Goal: Task Accomplishment & Management: Complete application form

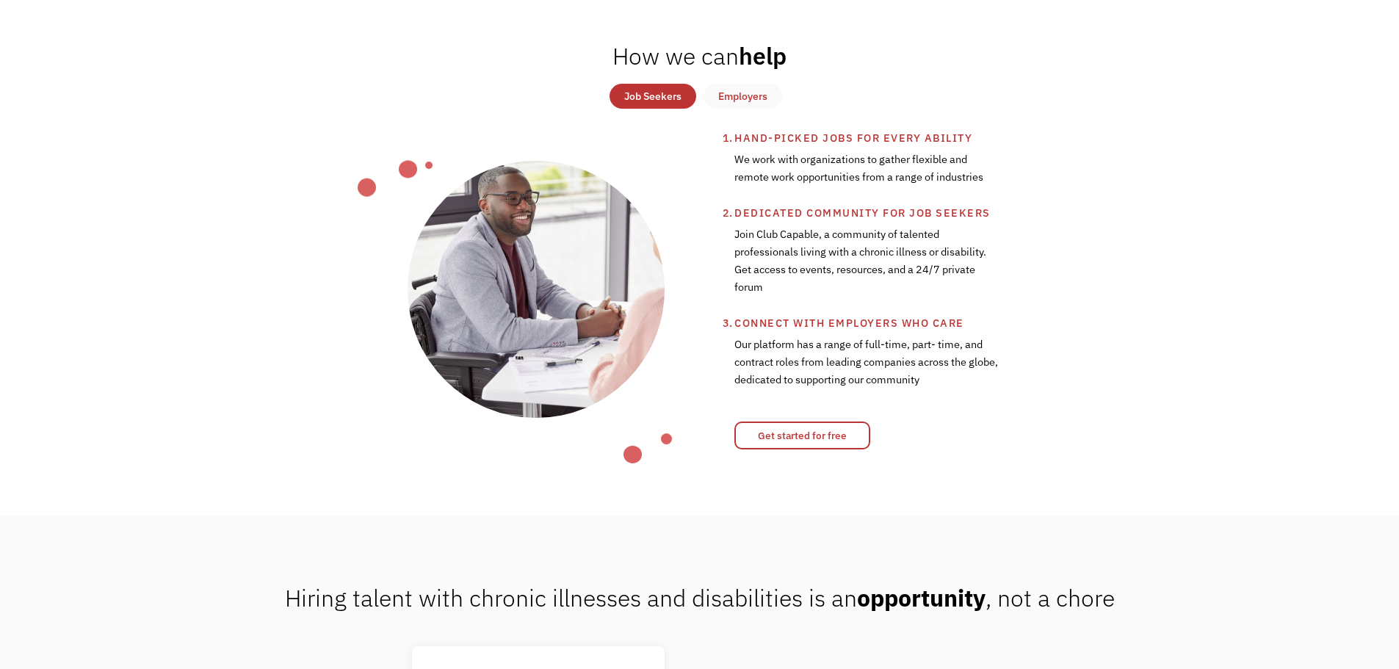
scroll to position [588, 0]
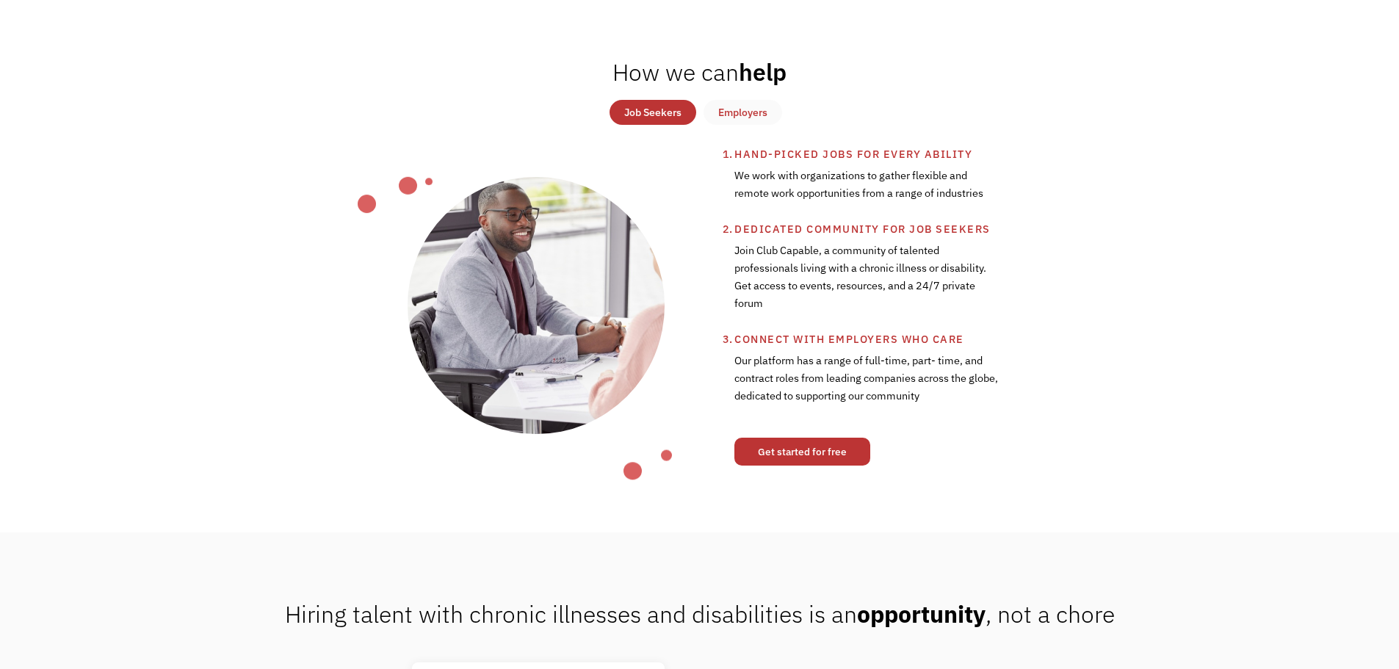
click at [814, 457] on link "Get started for free" at bounding box center [802, 452] width 136 height 28
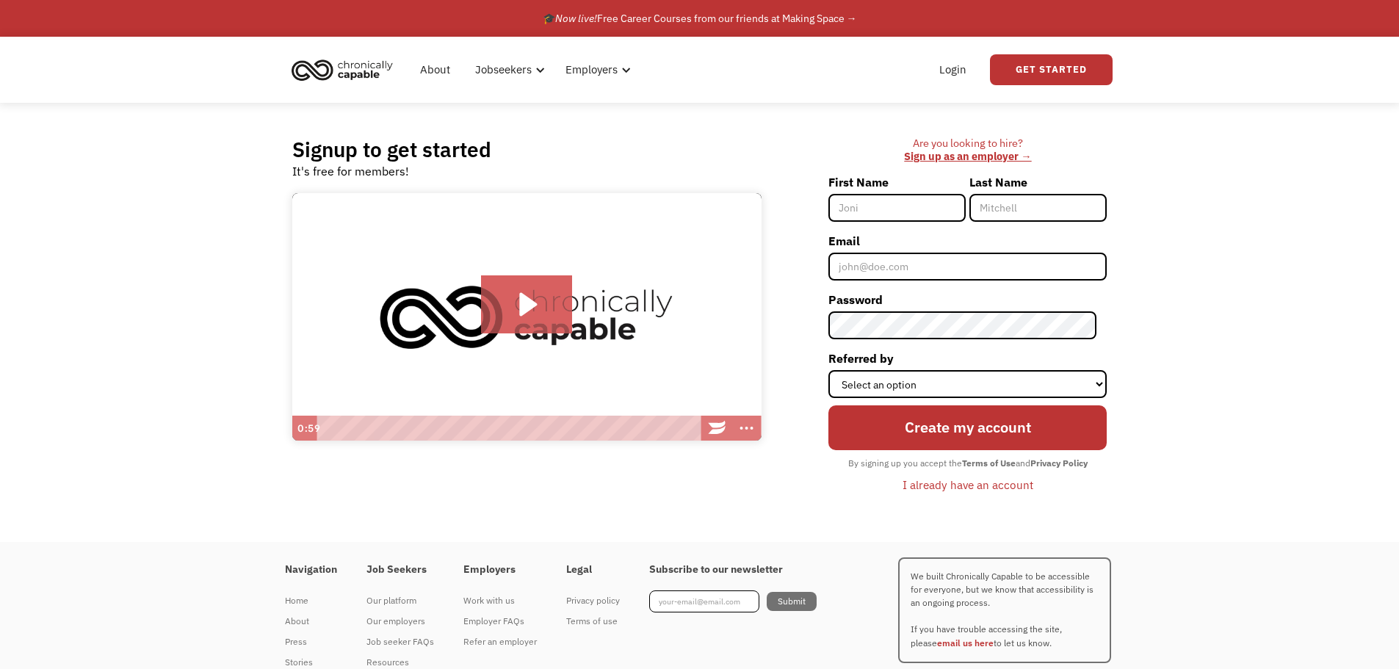
type input "c"
type input "[PERSON_NAME]"
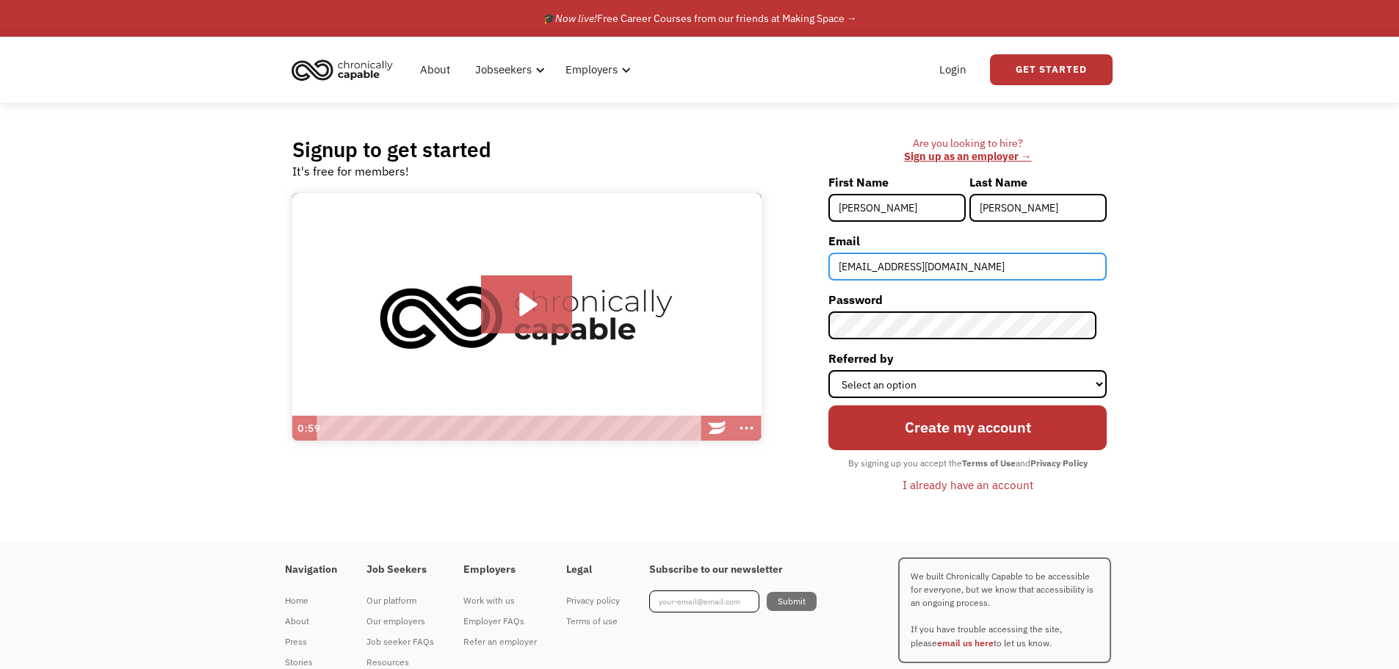
type input "[EMAIL_ADDRESS][DOMAIN_NAME]"
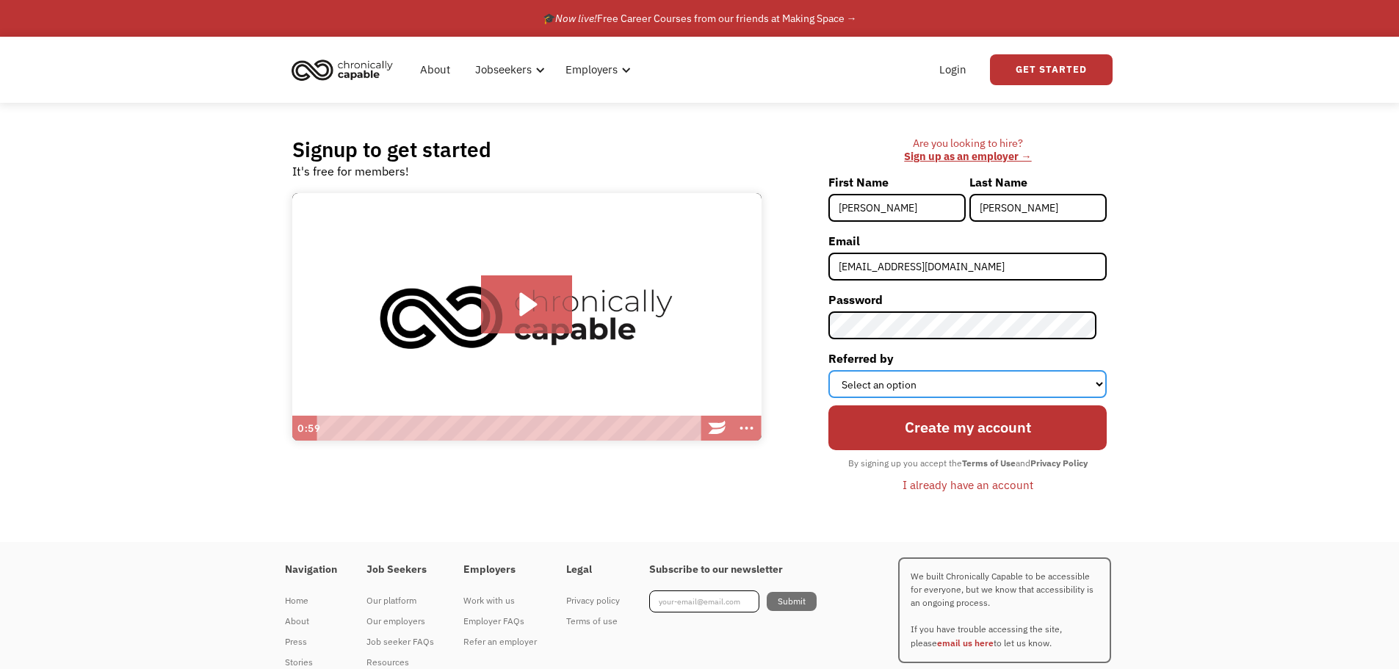
click at [944, 382] on select "Select an option Instagram Facebook Twitter Search Engine News Article Word of …" at bounding box center [967, 384] width 278 height 28
select select "Search Engine"
click at [839, 370] on select "Select an option Instagram Facebook Twitter Search Engine News Article Word of …" at bounding box center [967, 384] width 278 height 28
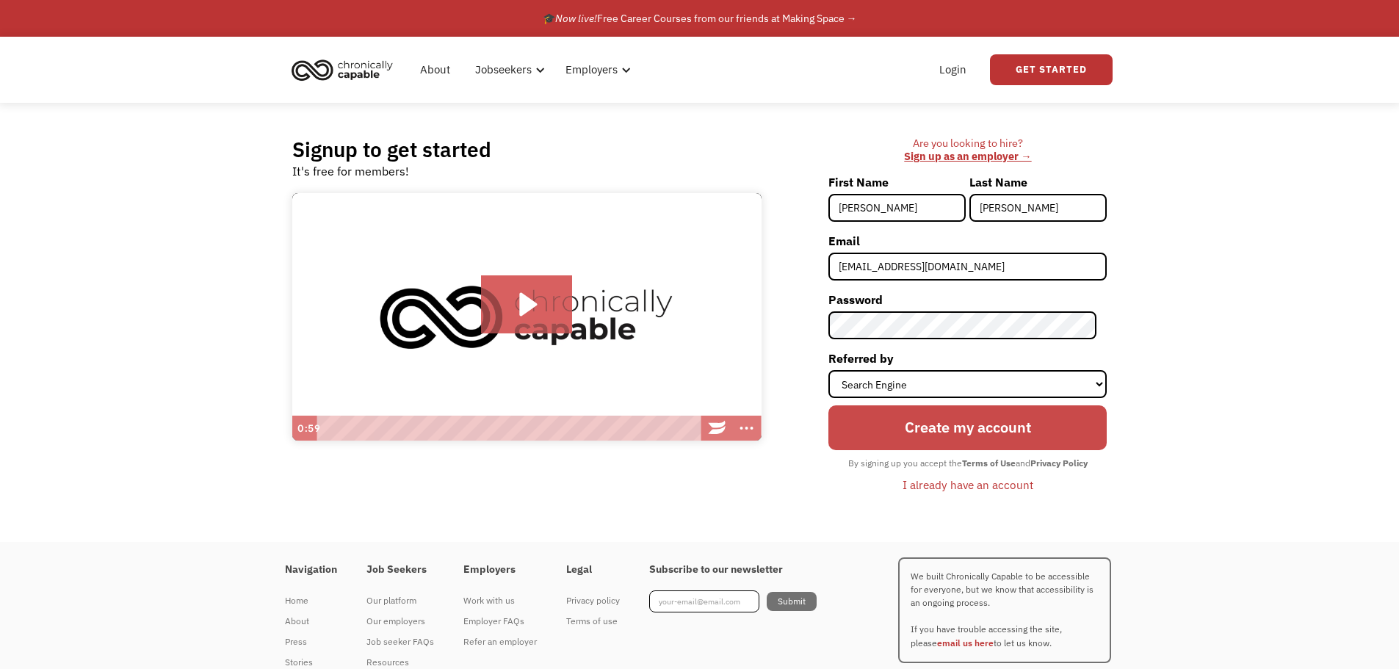
click at [994, 419] on input "Create my account" at bounding box center [967, 427] width 278 height 44
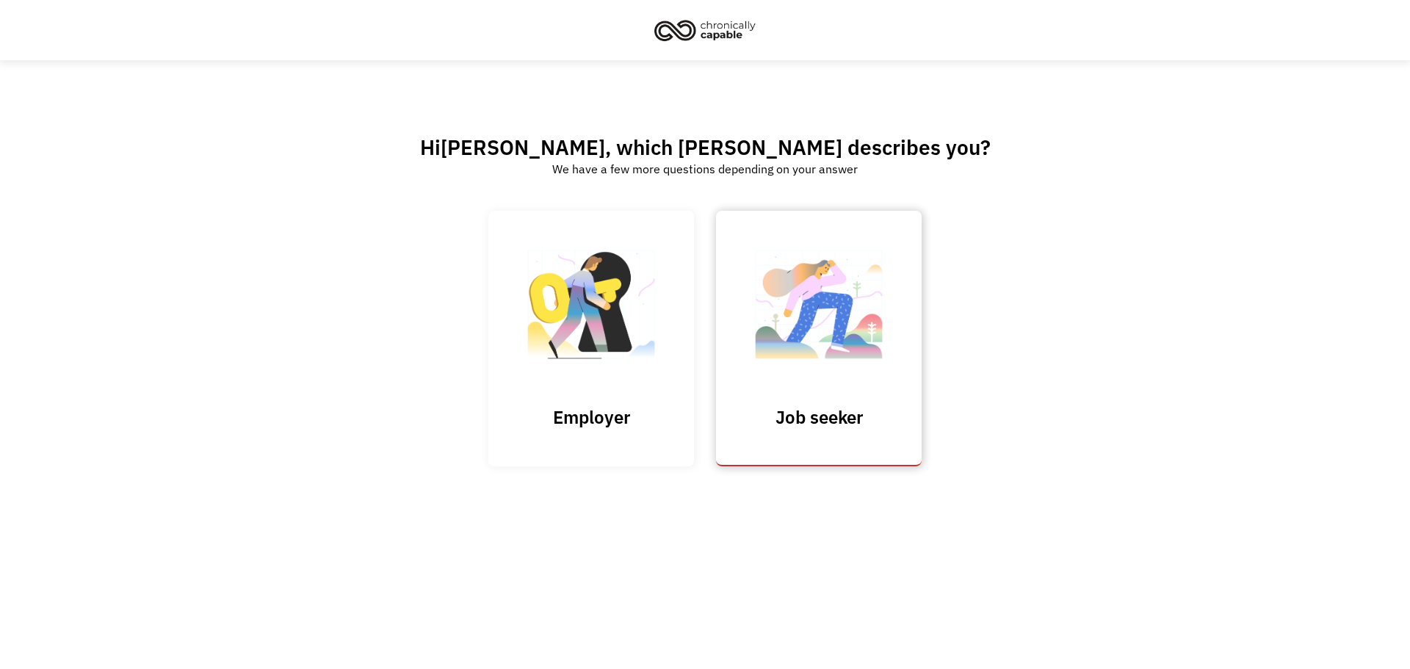
click at [845, 369] on img at bounding box center [818, 311] width 147 height 143
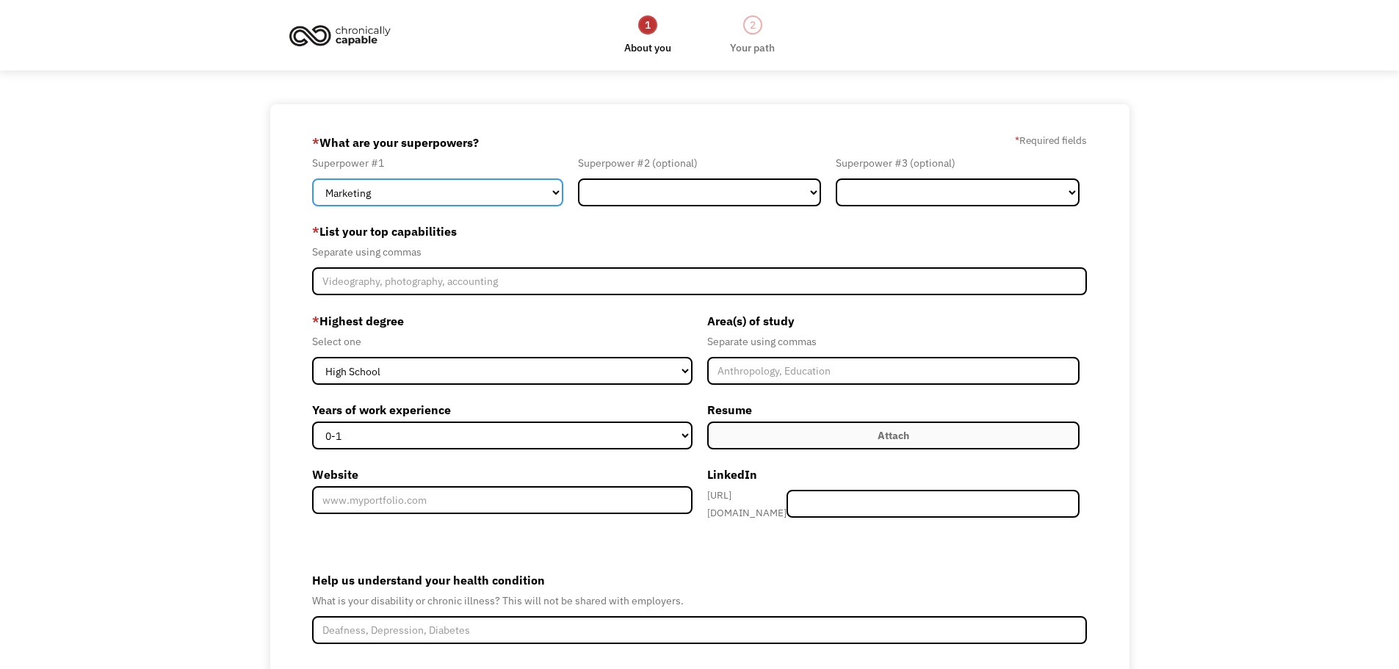
click at [538, 184] on select "Marketing Human Resources Finance Technology Operations Sales Industrial & Manu…" at bounding box center [437, 192] width 251 height 28
click at [669, 246] on div "Separate using commas" at bounding box center [700, 252] width 776 height 18
click at [512, 178] on select "Marketing Human Resources Finance Technology Operations Sales Industrial & Manu…" at bounding box center [437, 192] width 251 height 28
select select "Technology"
click at [312, 178] on select "Marketing Human Resources Finance Technology Operations Sales Industrial & Manu…" at bounding box center [437, 192] width 251 height 28
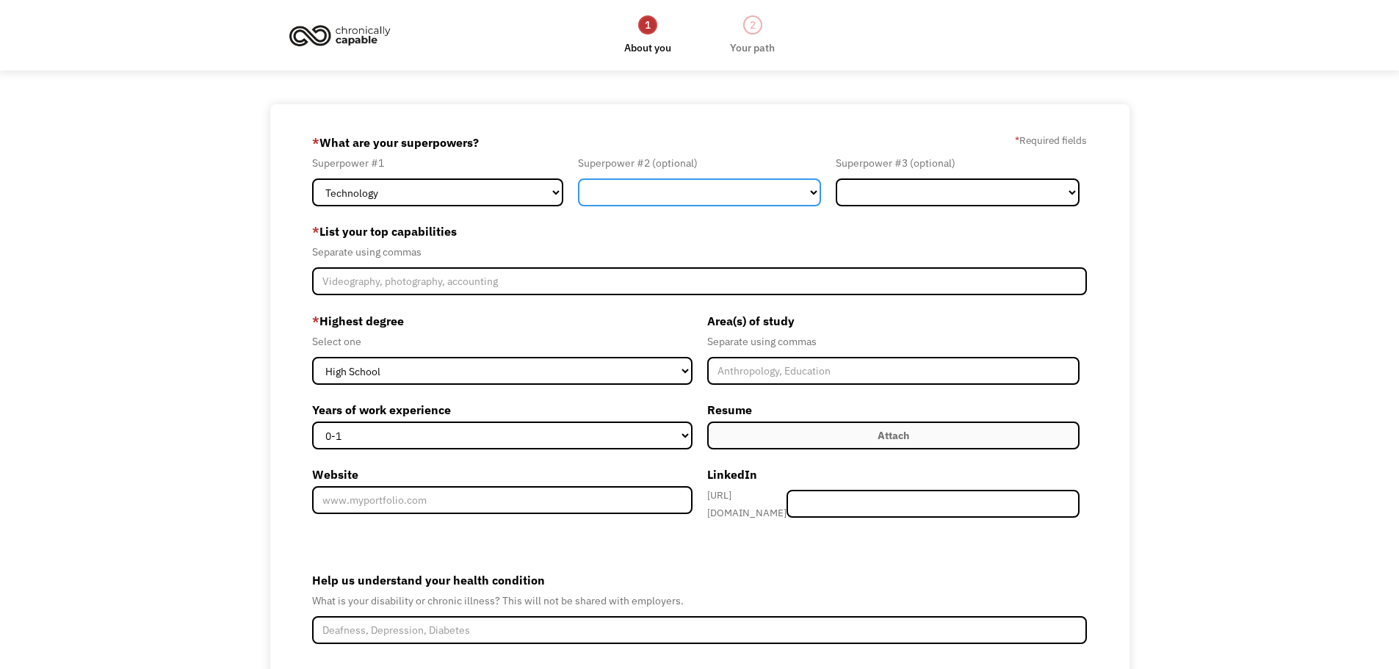
click at [639, 187] on select "Marketing Human Resources Finance Technology Operations Sales Industrial & Manu…" at bounding box center [700, 192] width 244 height 28
select select "Customer Service"
click at [578, 178] on select "Marketing Human Resources Finance Technology Operations Sales Industrial & Manu…" at bounding box center [700, 192] width 244 height 28
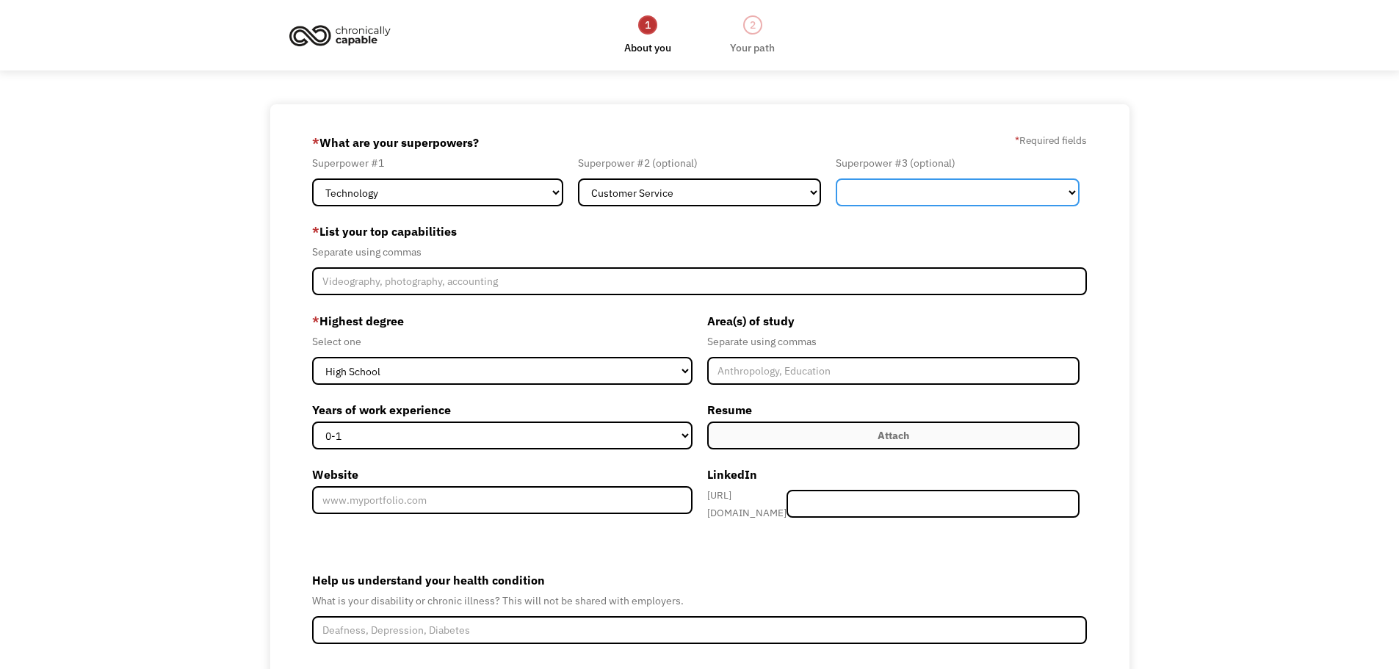
click at [969, 191] on select "Marketing Human Resources Finance Technology Operations Sales Industrial & Manu…" at bounding box center [958, 192] width 244 height 28
click at [1287, 388] on div "68a74884b96fc94477b816a8 choang@americaworks.com Celeste Hoang Search Engine * …" at bounding box center [699, 445] width 1399 height 682
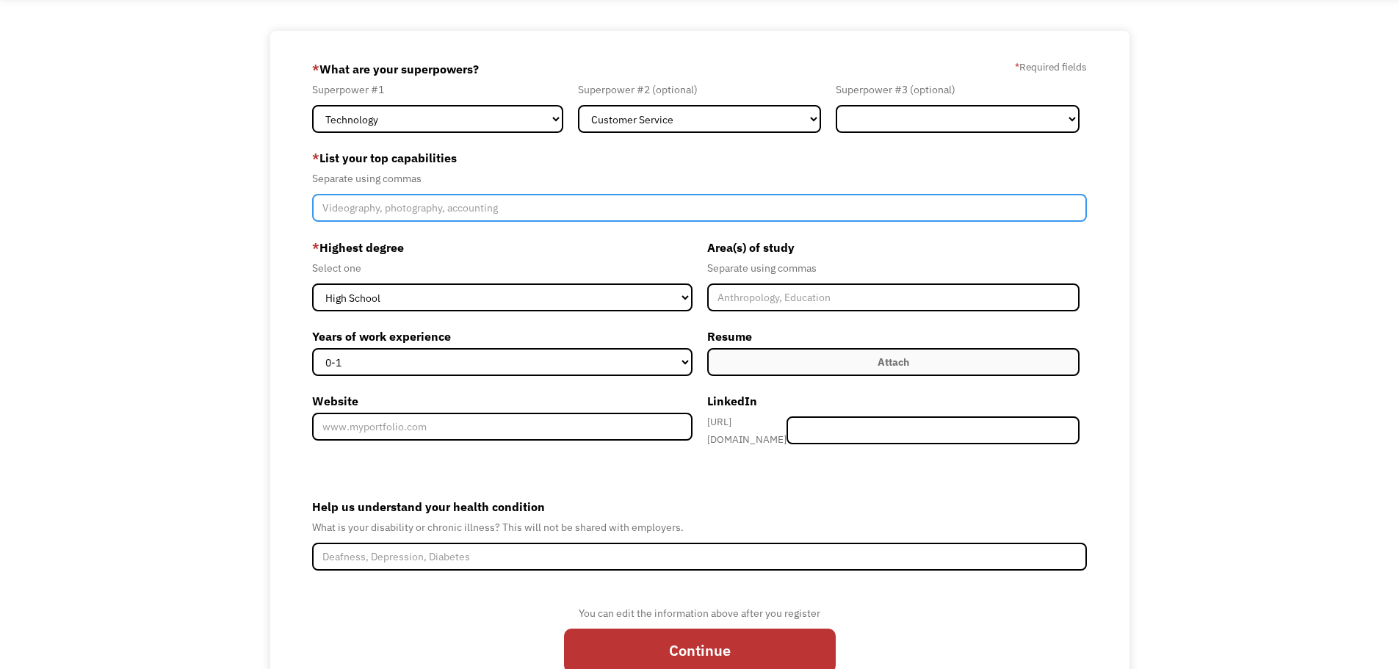
click at [460, 215] on input "Member-Create-Step1" at bounding box center [700, 208] width 776 height 28
type input "web design, paint, stocking"
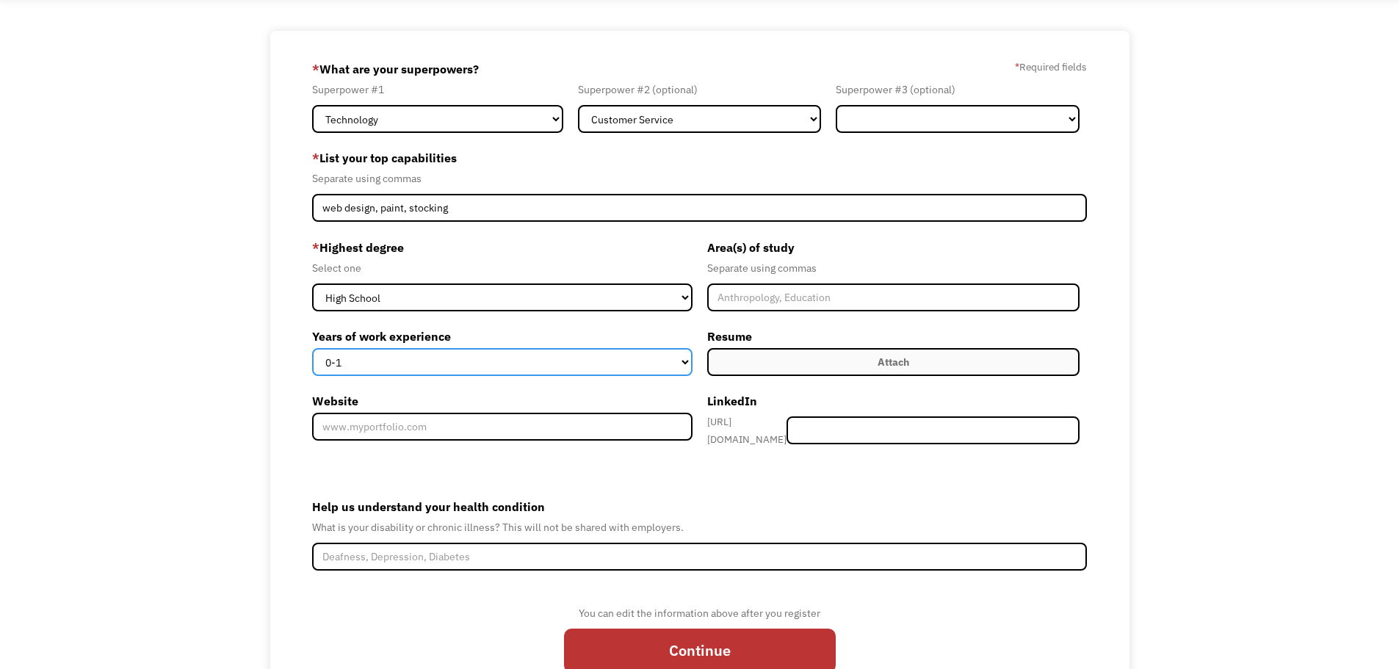
click at [657, 361] on select "0-1 2-4 5-10 11-15 15+" at bounding box center [502, 362] width 380 height 28
select select "5-10"
click at [312, 348] on select "0-1 2-4 5-10 11-15 15+" at bounding box center [502, 362] width 380 height 28
click at [798, 366] on label "Attach" at bounding box center [893, 362] width 373 height 28
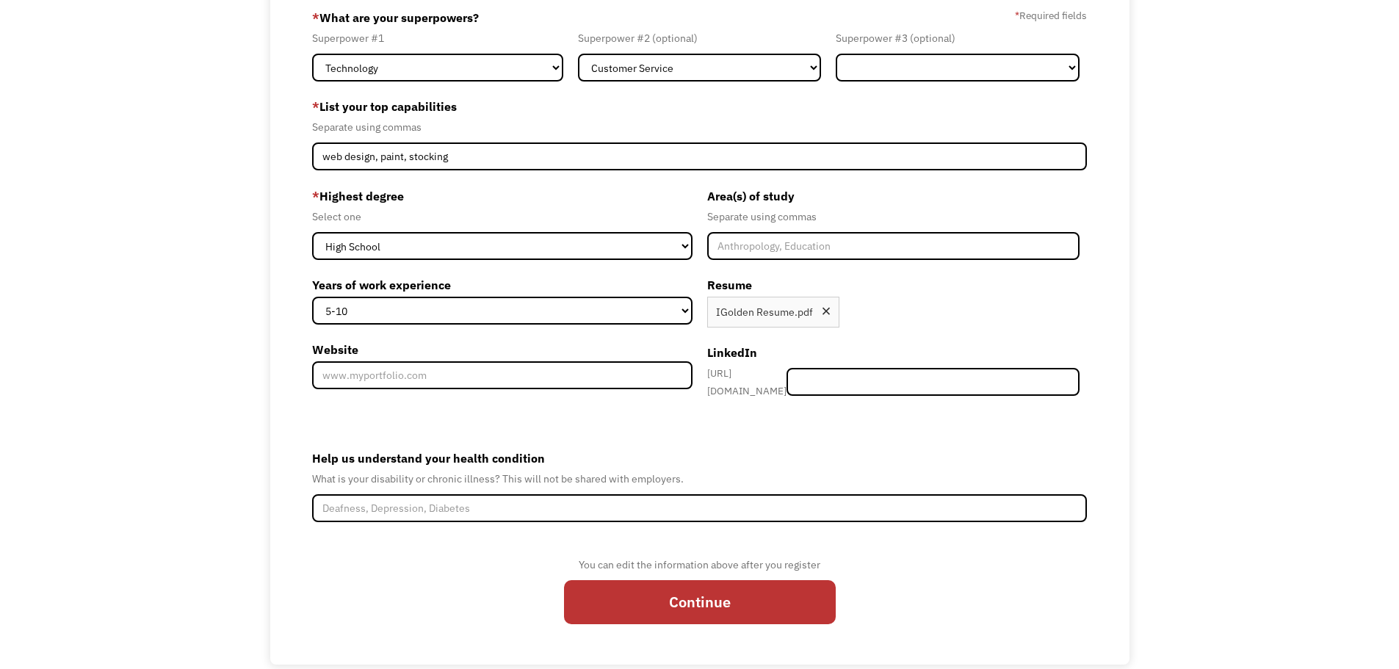
scroll to position [146, 0]
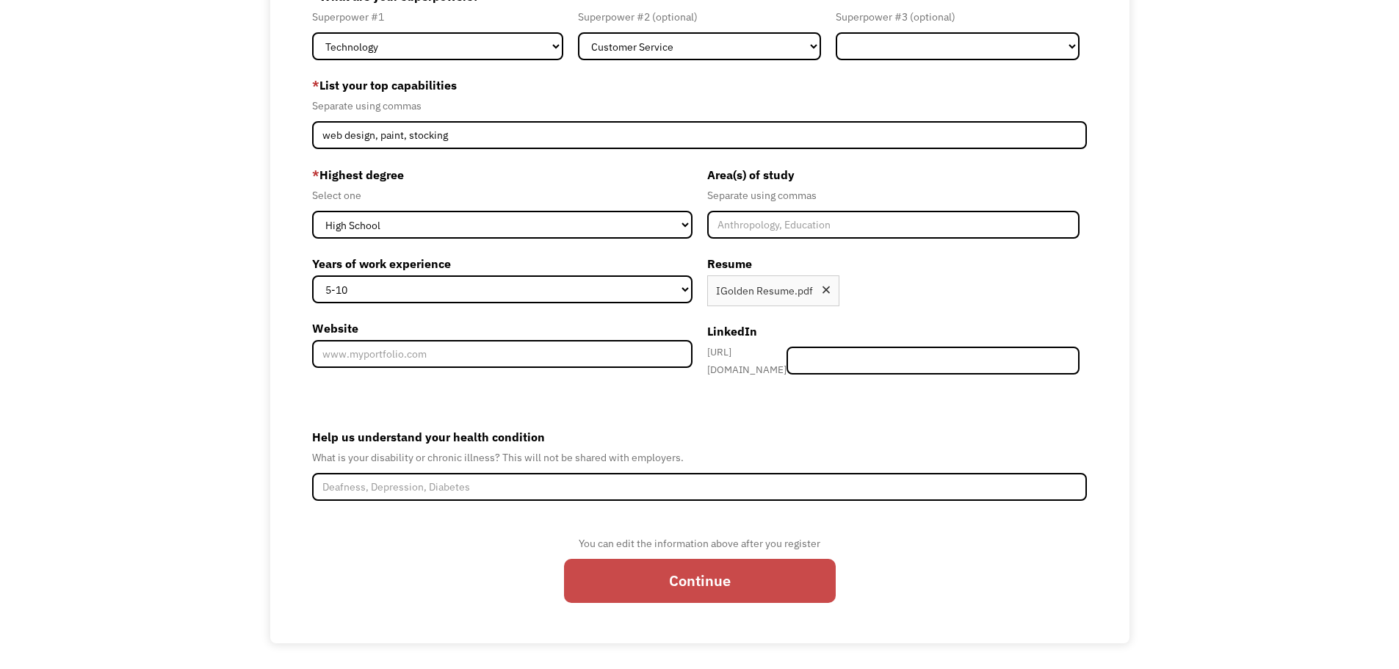
click at [623, 581] on input "Continue" at bounding box center [700, 581] width 272 height 44
type input "Please wait..."
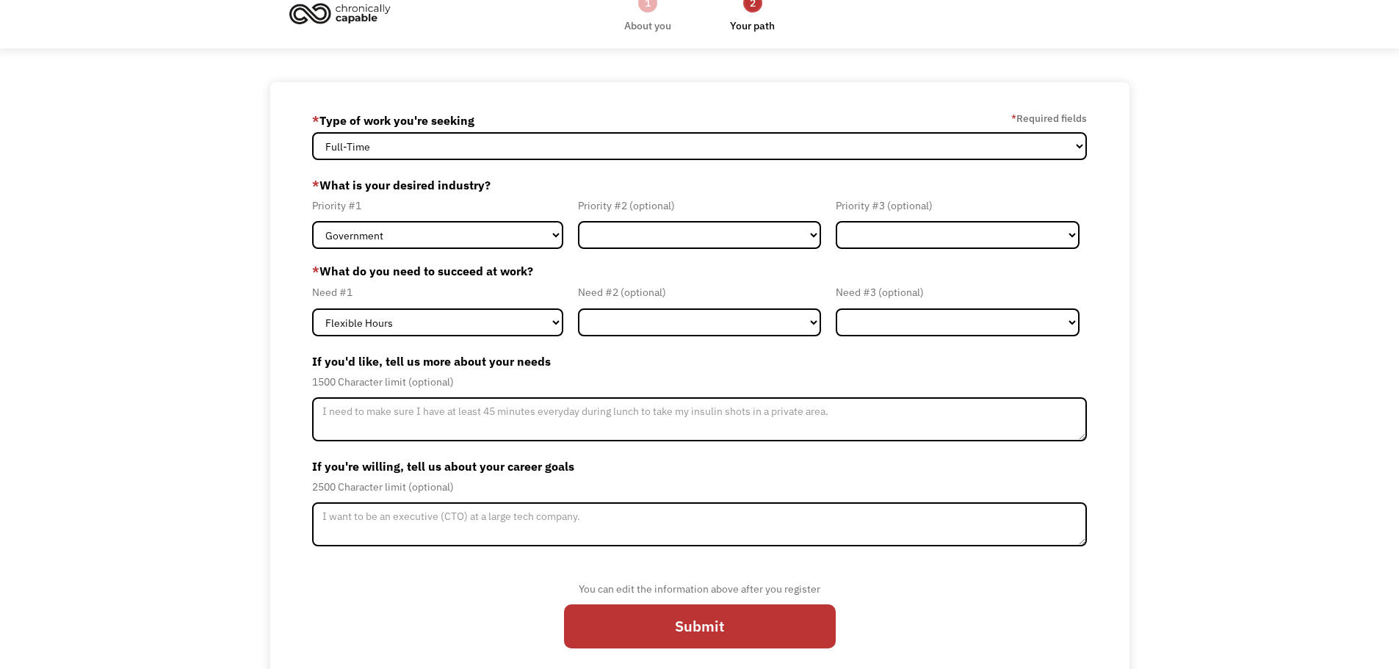
scroll to position [42, 0]
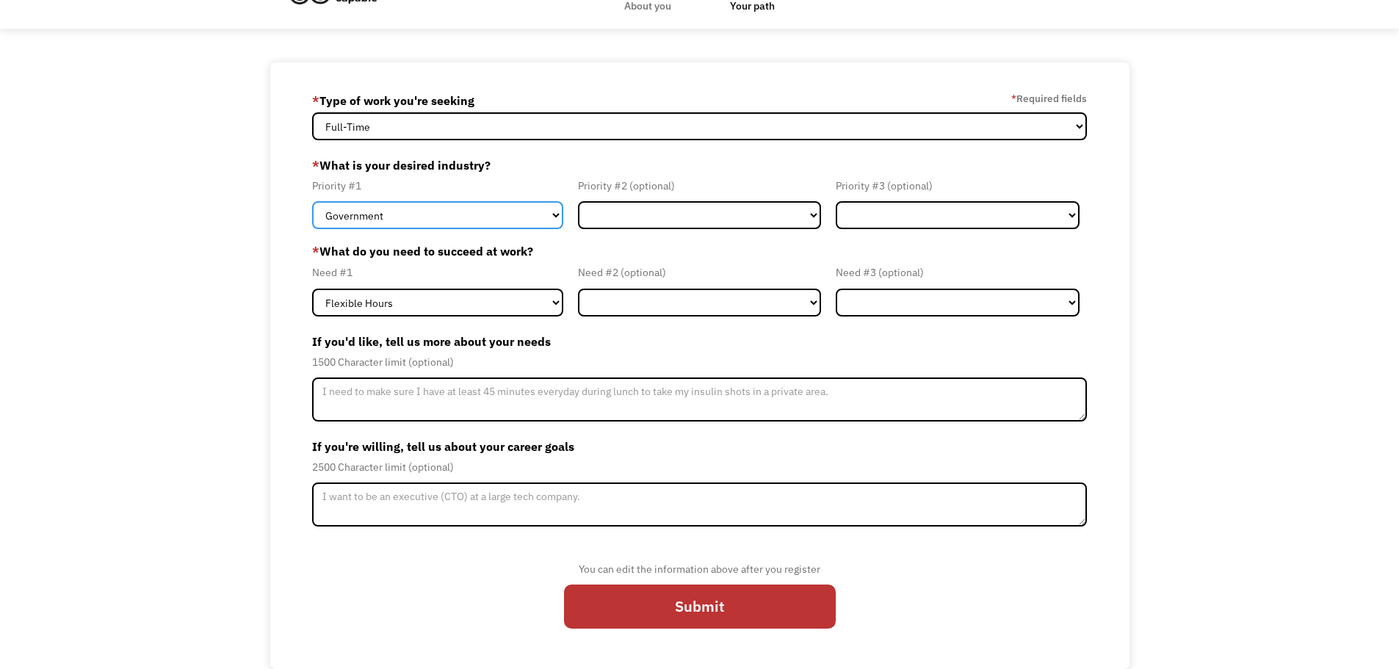
click at [487, 223] on select "Government Finance & Insurance Health & Social Care Tech & Engineering Creative…" at bounding box center [437, 215] width 251 height 28
select select "Tech & Engineering"
click at [312, 201] on select "Government Finance & Insurance Health & Social Care Tech & Engineering Creative…" at bounding box center [437, 215] width 251 height 28
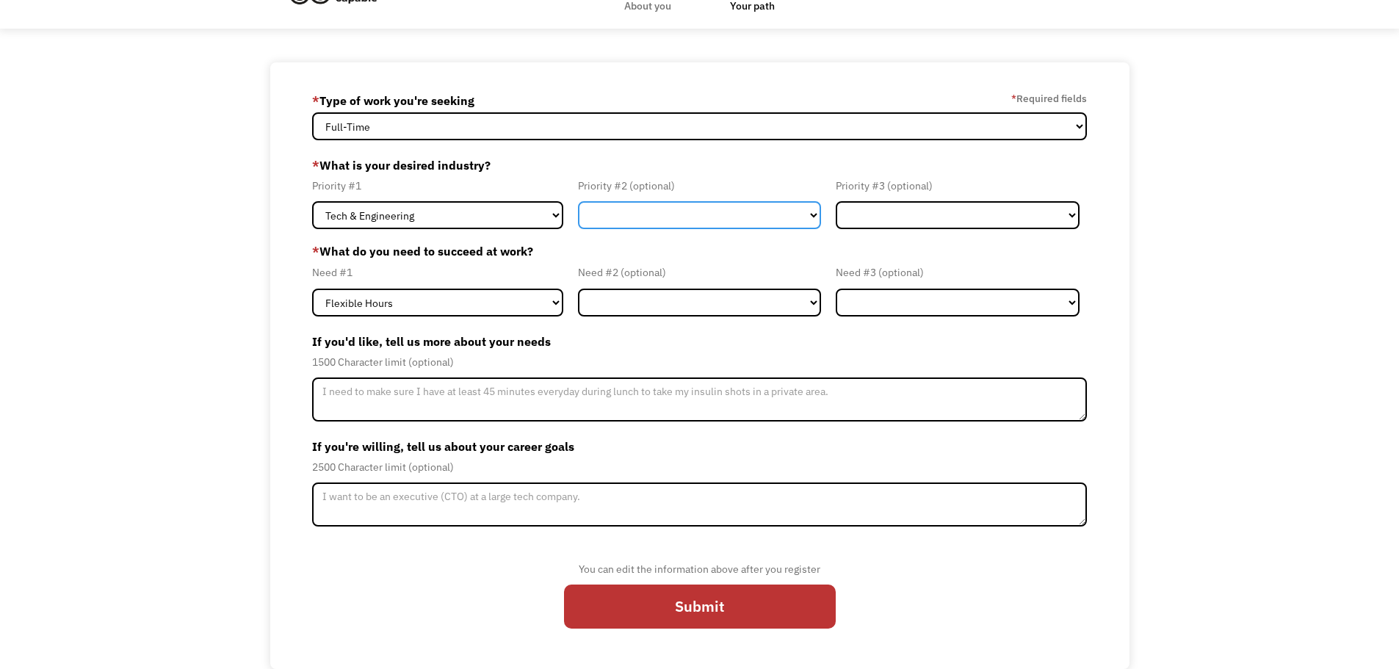
click at [619, 218] on select "Government Finance & Insurance Health & Social Care Tech & Engineering Creative…" at bounding box center [700, 215] width 244 height 28
select select "Other"
click at [578, 201] on select "Government Finance & Insurance Health & Social Care Tech & Engineering Creative…" at bounding box center [700, 215] width 244 height 28
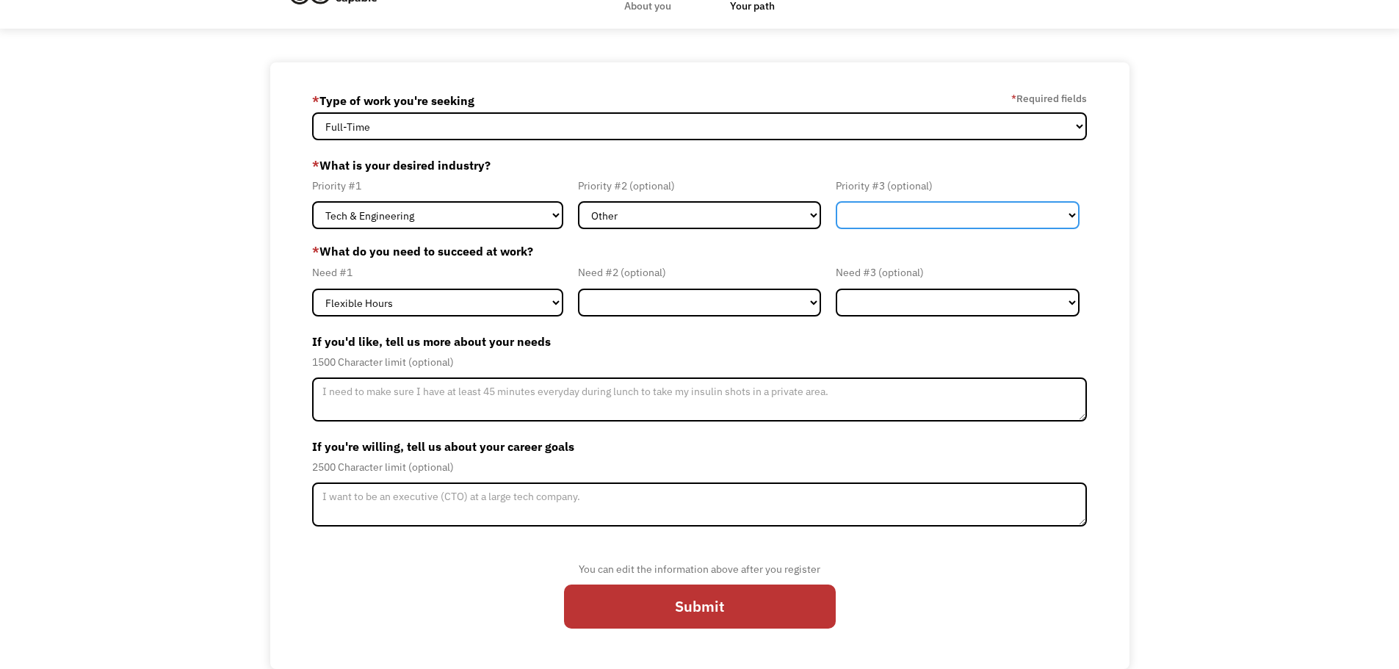
click at [875, 216] on select "Government Finance & Insurance Health & Social Care Tech & Engineering Creative…" at bounding box center [958, 215] width 244 height 28
click at [656, 348] on label "If you'd like, tell us more about your needs" at bounding box center [700, 342] width 776 height 24
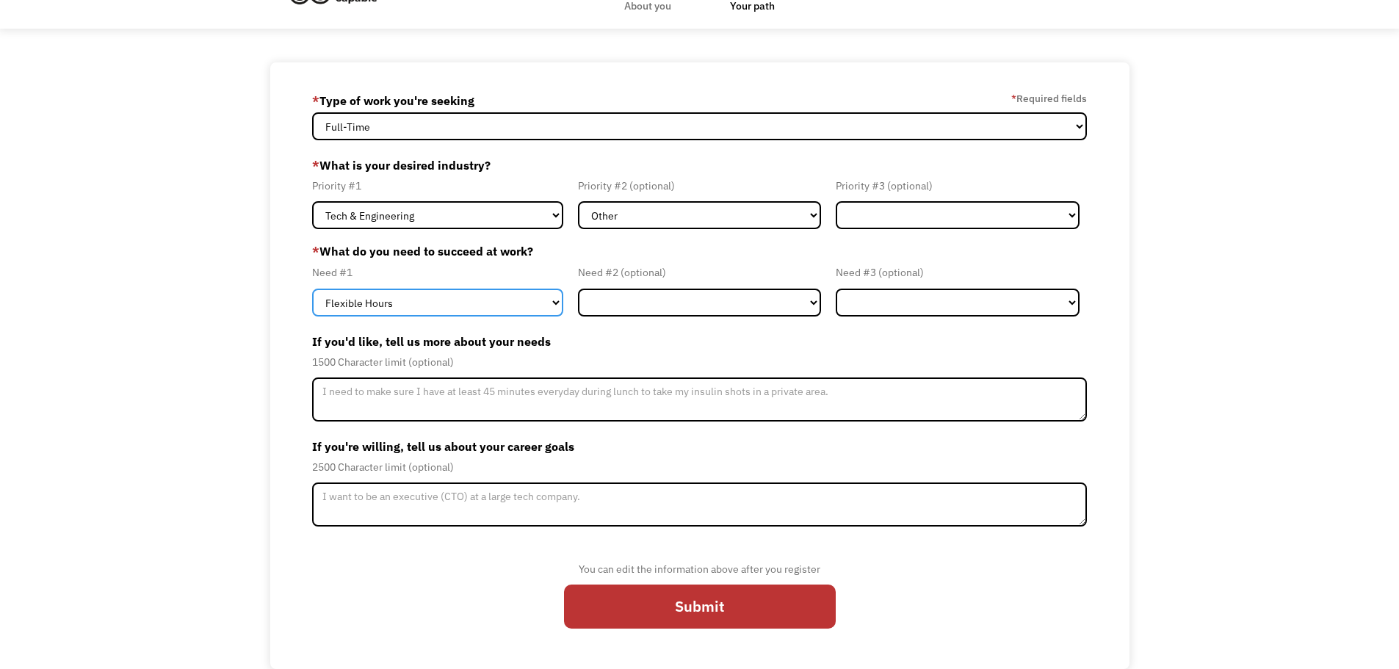
click at [549, 306] on select "Flexible Hours Remote Work Service Animal On-site Accommodations Visual Support…" at bounding box center [437, 303] width 251 height 28
click at [679, 349] on label "If you'd like, tell us more about your needs" at bounding box center [700, 342] width 776 height 24
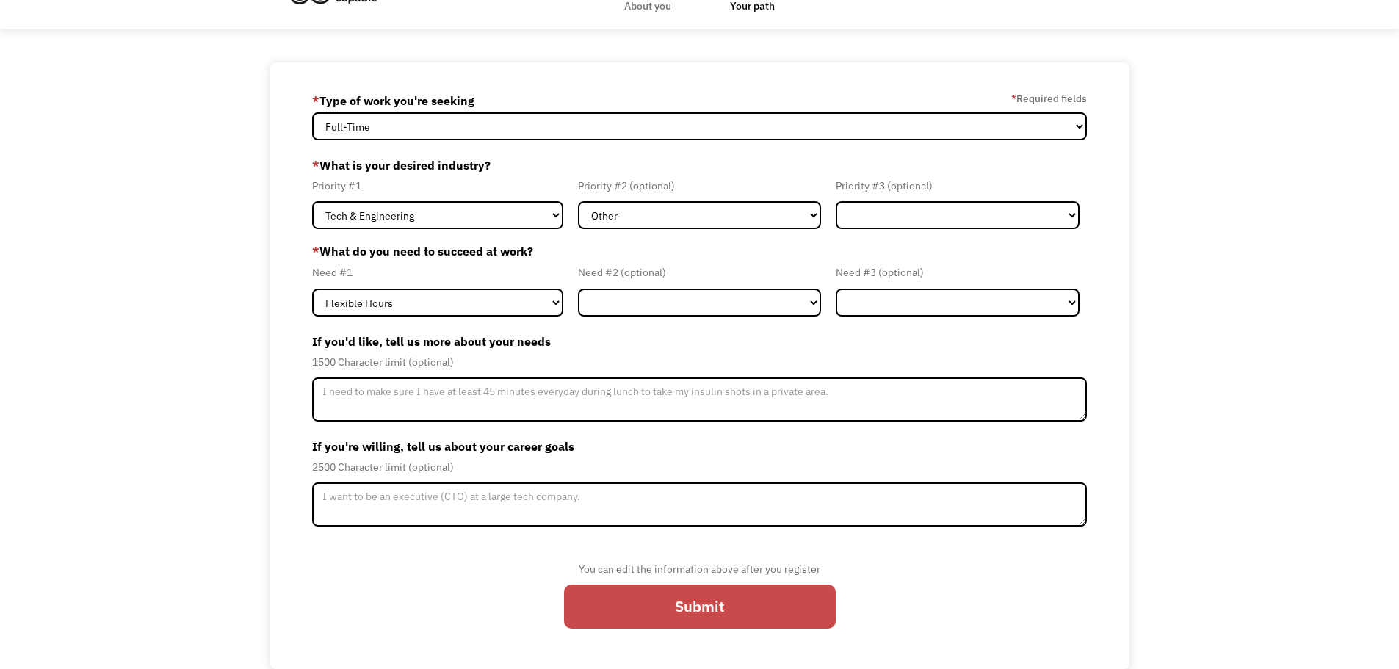
click at [698, 601] on input "Submit" at bounding box center [700, 607] width 272 height 44
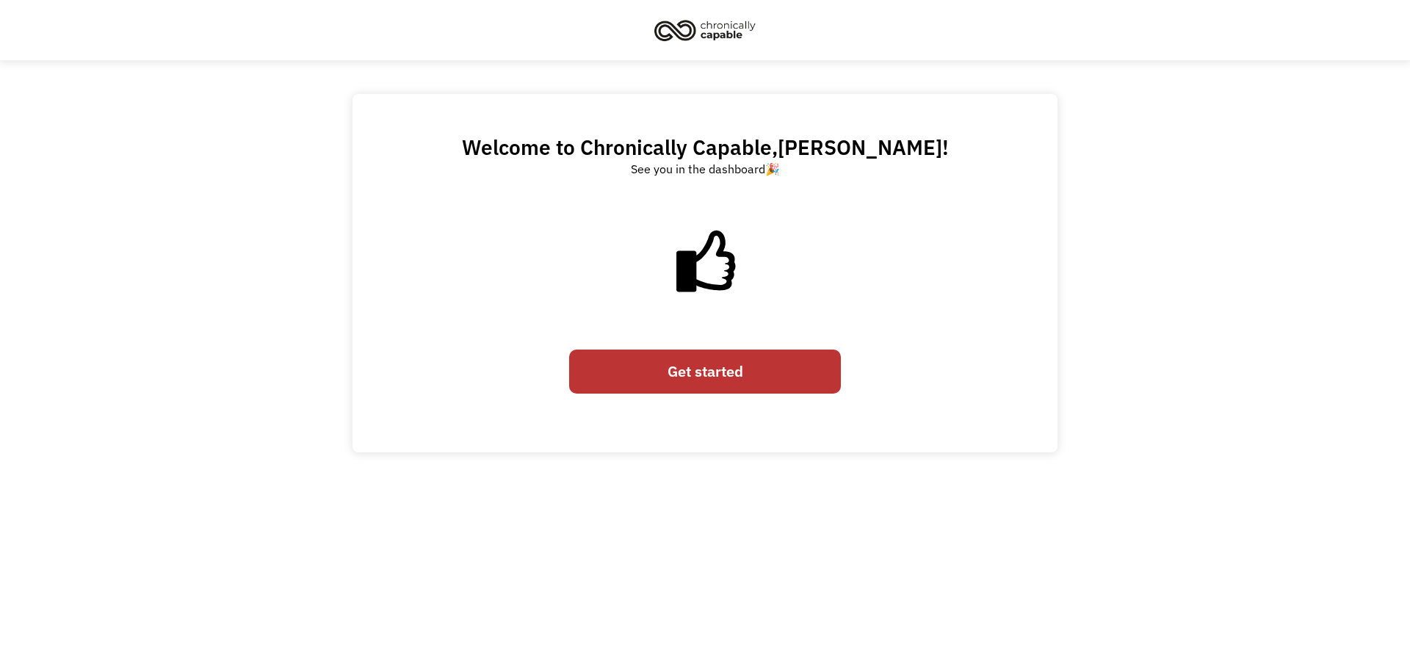
click at [719, 388] on link "Get started" at bounding box center [705, 372] width 272 height 44
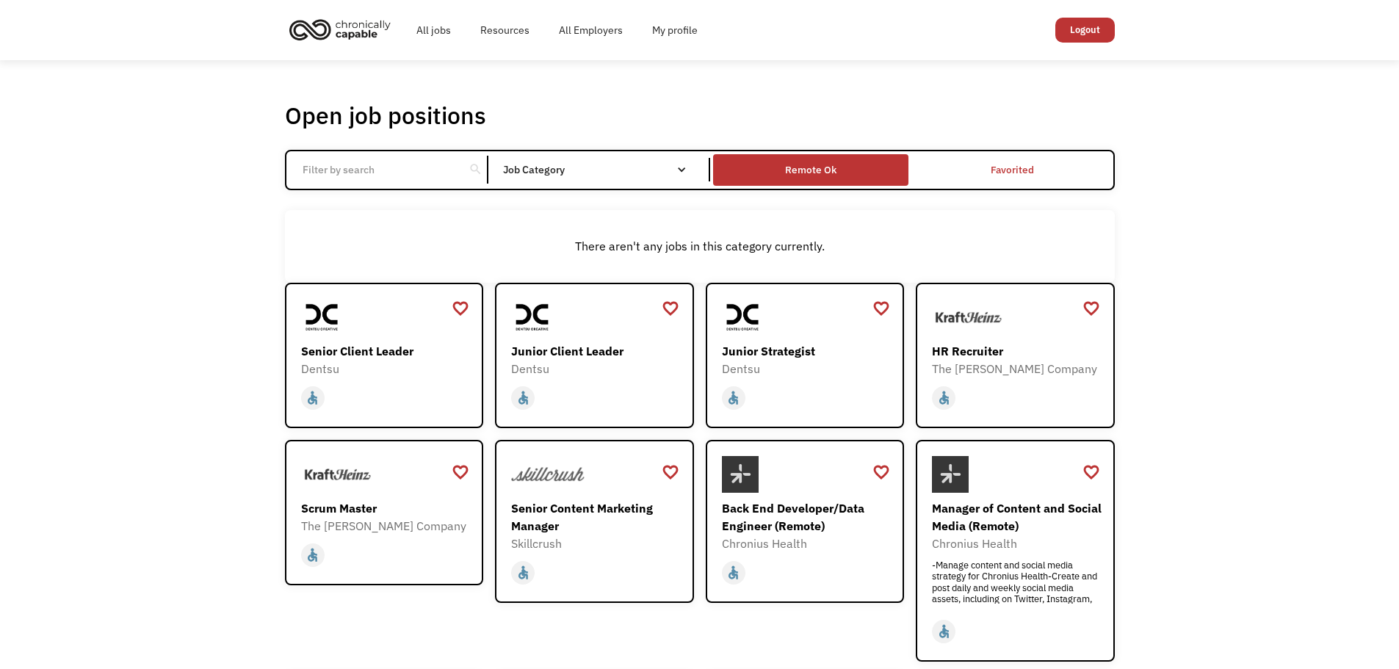
click at [839, 177] on div "Remote Ok" at bounding box center [810, 170] width 195 height 24
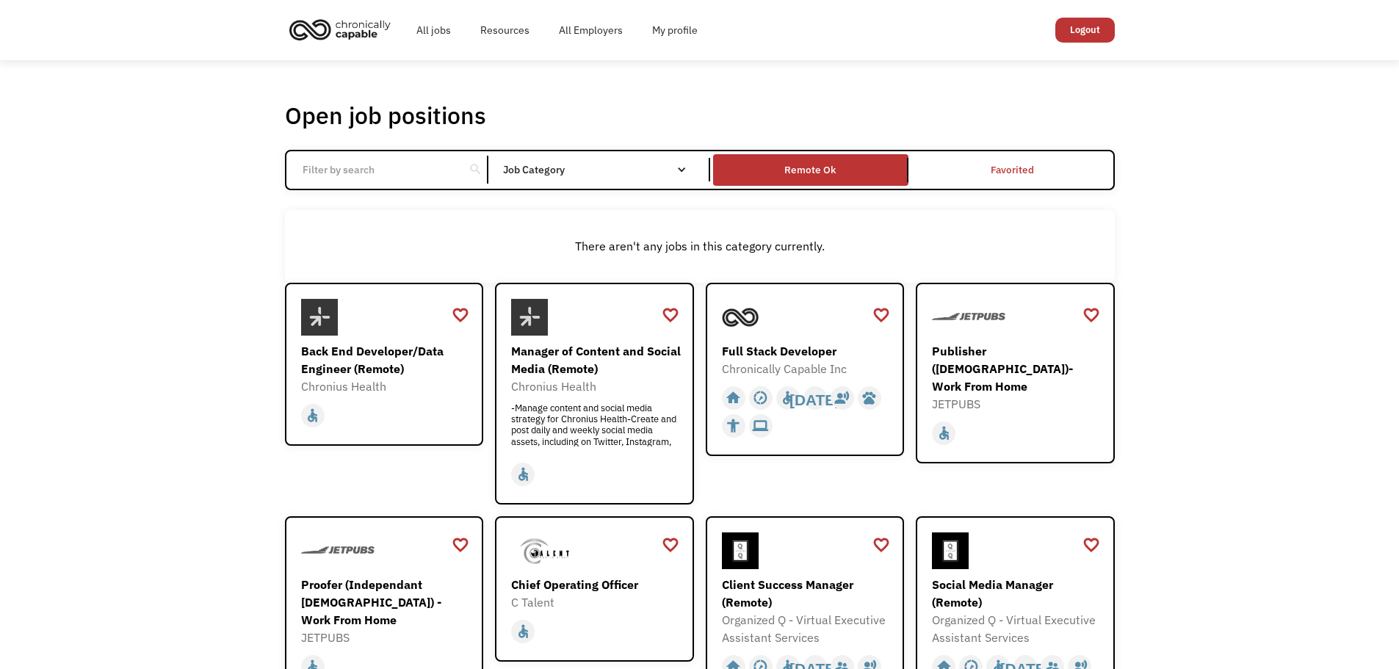
click at [427, 176] on input "Email Form" at bounding box center [376, 170] width 164 height 28
click at [823, 183] on link "Remote Ok" at bounding box center [810, 169] width 201 height 37
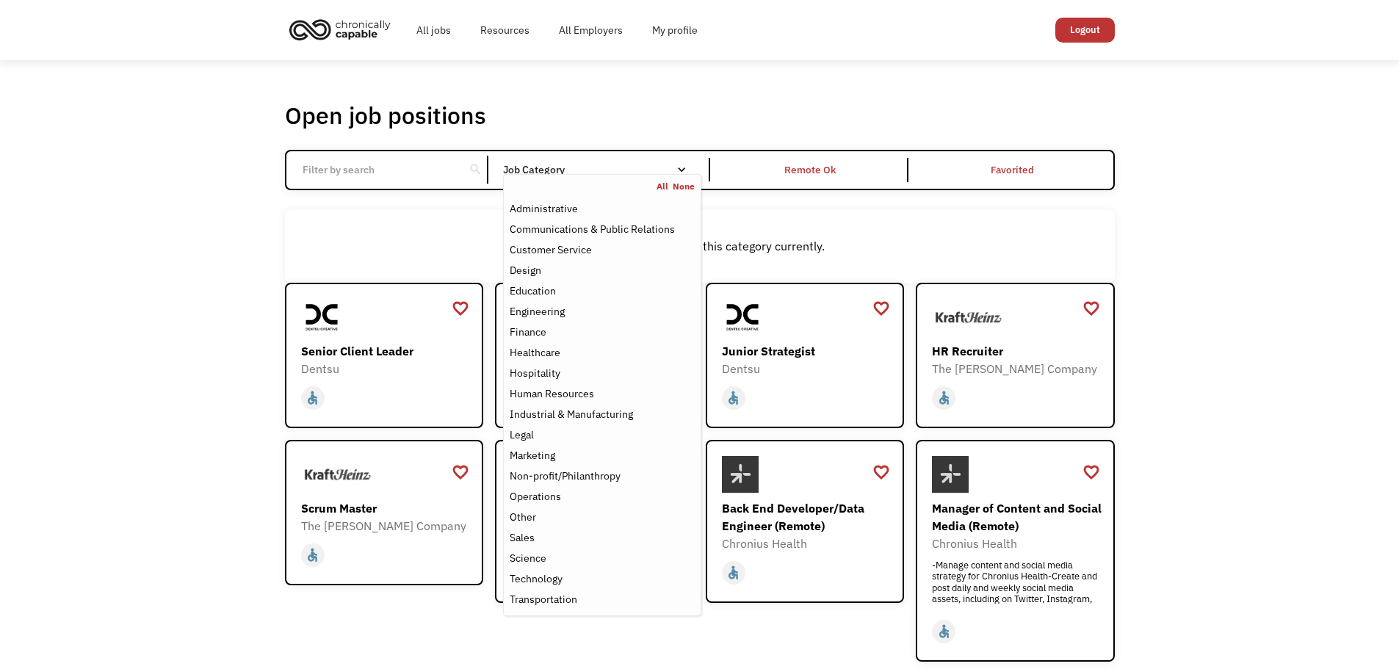
click at [565, 170] on div "Job Category" at bounding box center [602, 170] width 198 height 10
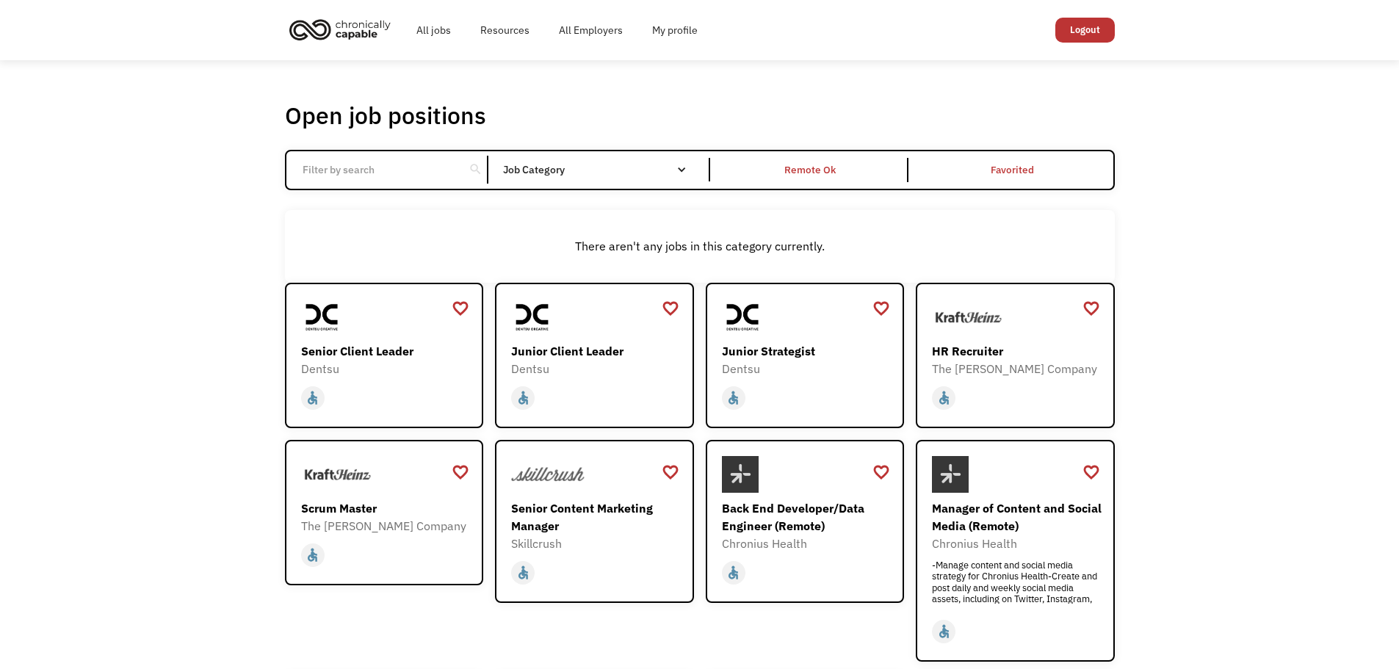
click at [435, 167] on input "Email Form" at bounding box center [376, 170] width 164 height 28
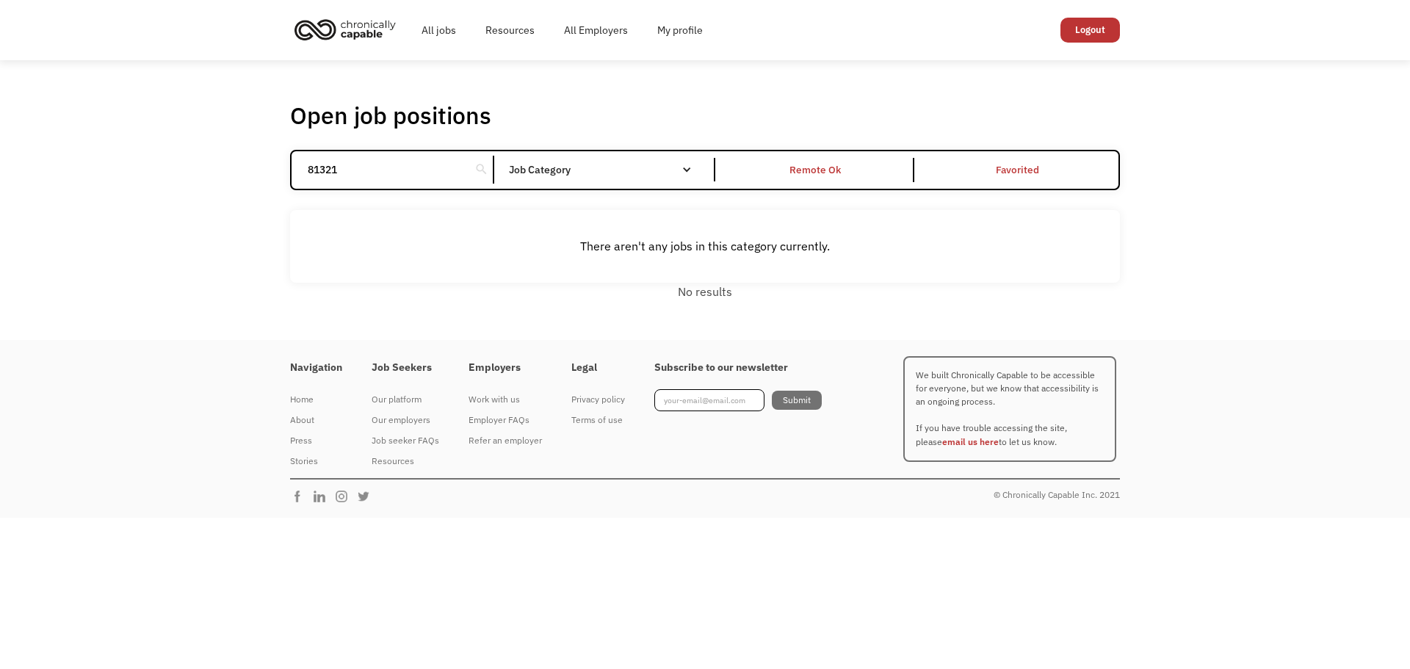
type input "81321"
click input "Email Form" at bounding box center [0, 0] width 0 height 0
click at [466, 167] on div "81321 search" at bounding box center [393, 170] width 203 height 28
click at [411, 164] on input "81321" at bounding box center [381, 170] width 164 height 28
click at [412, 164] on input "81321" at bounding box center [381, 170] width 164 height 28
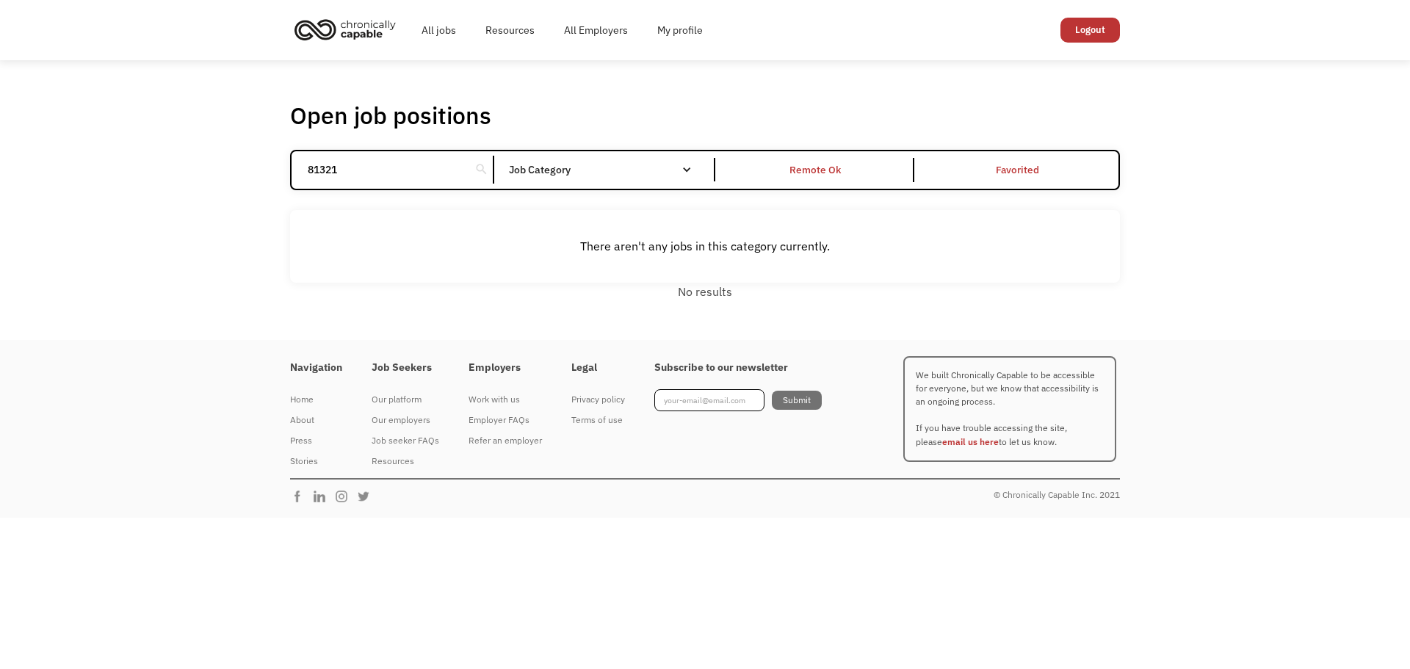
click at [412, 164] on input "81321" at bounding box center [381, 170] width 164 height 28
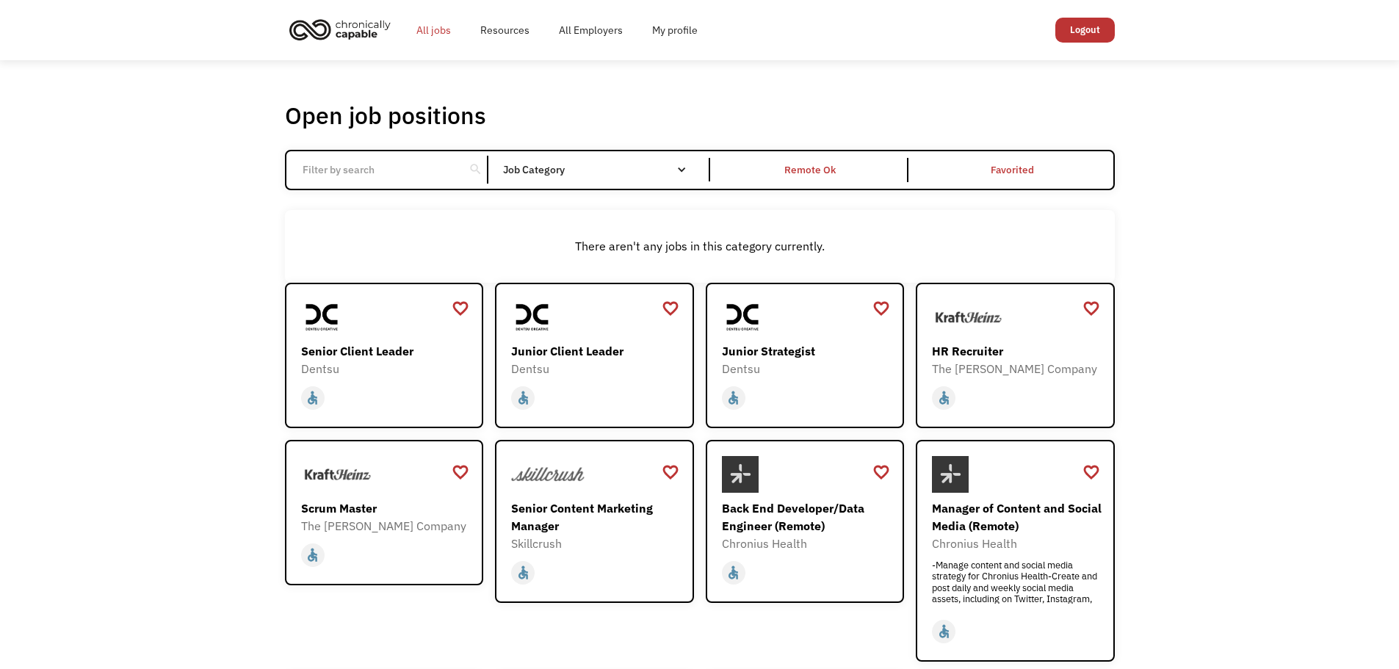
click at [427, 33] on link "All jobs" at bounding box center [434, 30] width 64 height 47
click at [433, 35] on link "All jobs" at bounding box center [434, 30] width 64 height 47
click at [422, 167] on input "Email Form" at bounding box center [376, 170] width 164 height 28
type input "[US_STATE]"
click input "Email Form" at bounding box center [0, 0] width 0 height 0
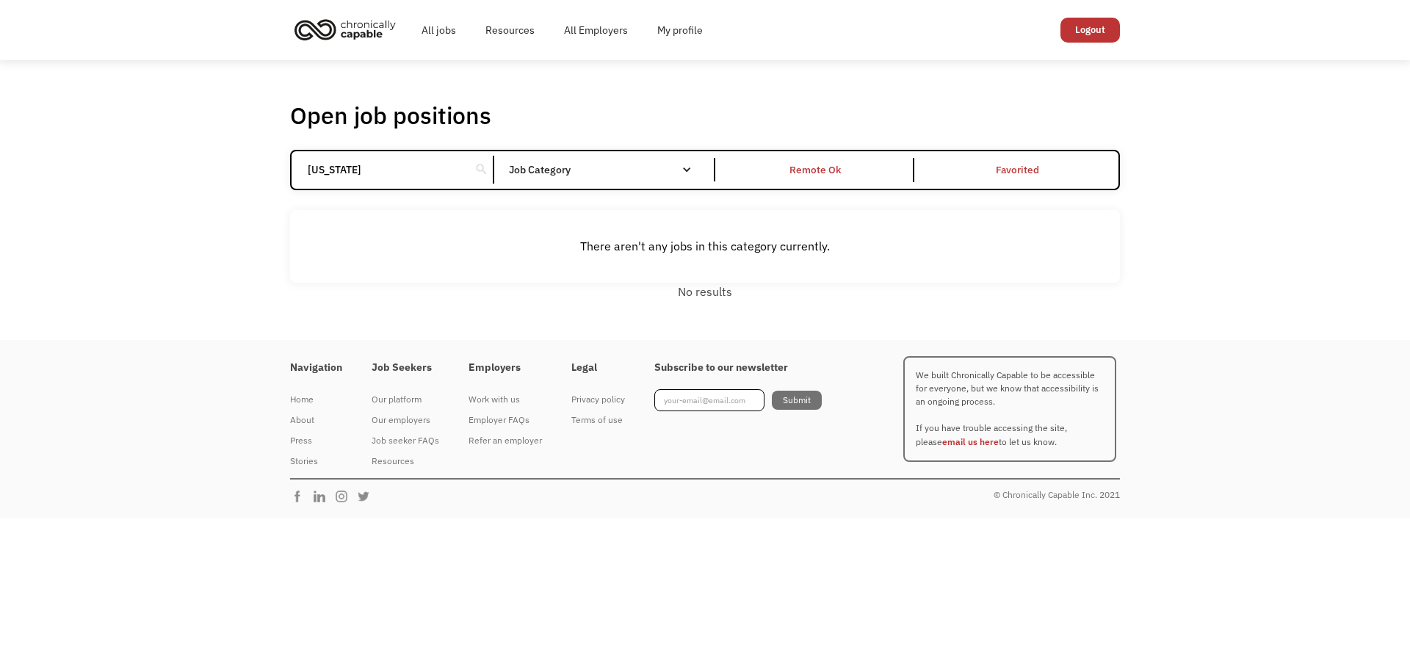
click at [440, 173] on input "[US_STATE]" at bounding box center [381, 170] width 164 height 28
click at [440, 173] on input "colorado" at bounding box center [381, 170] width 164 height 28
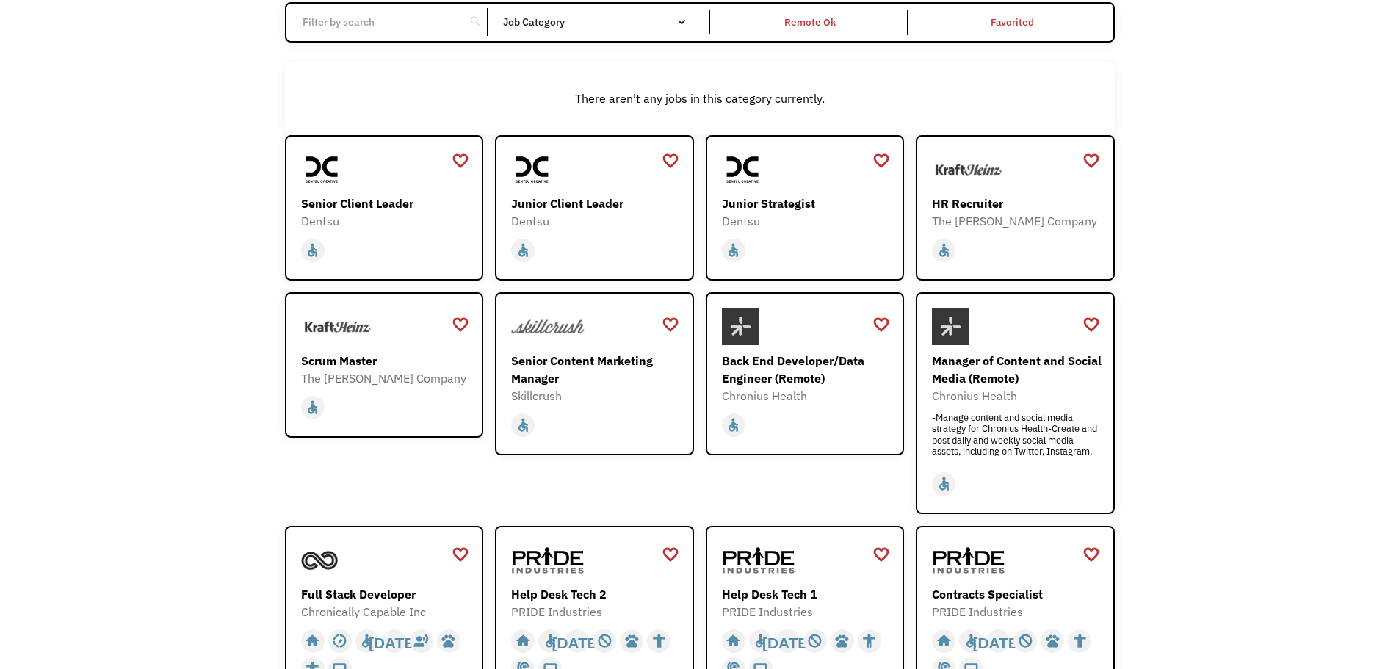
scroll to position [463, 0]
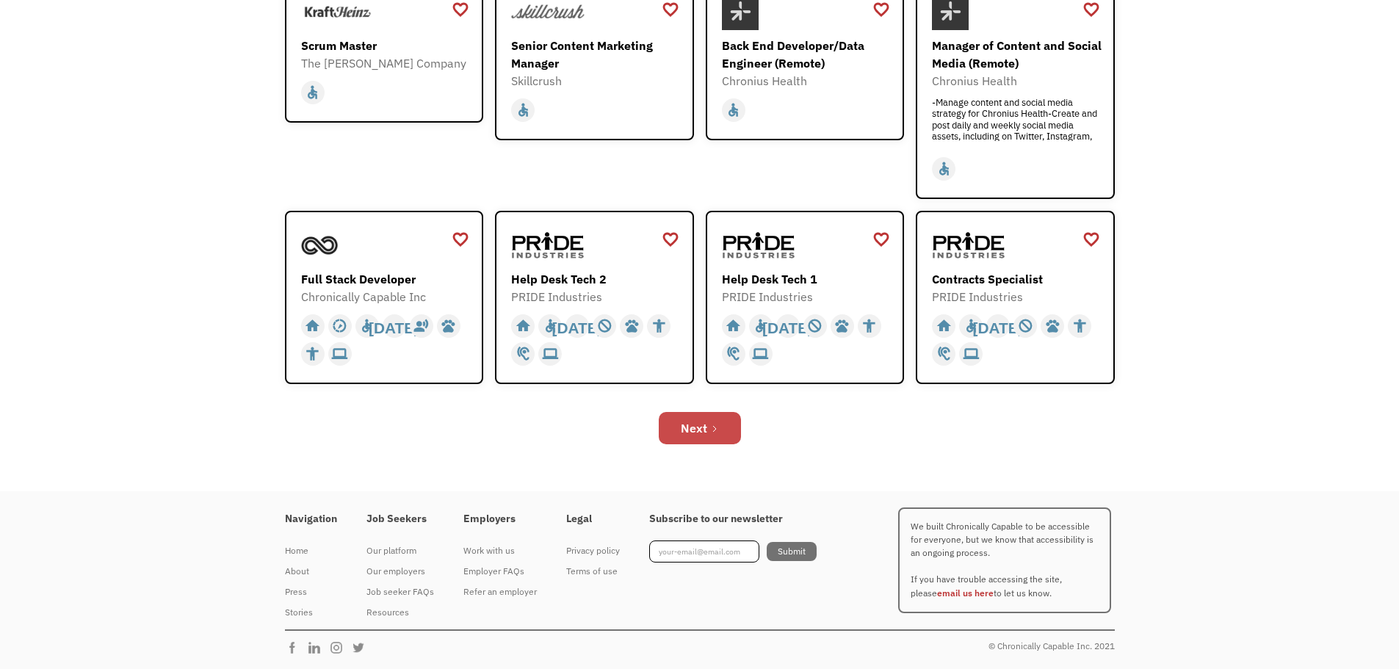
click at [665, 425] on link "Next" at bounding box center [700, 428] width 82 height 32
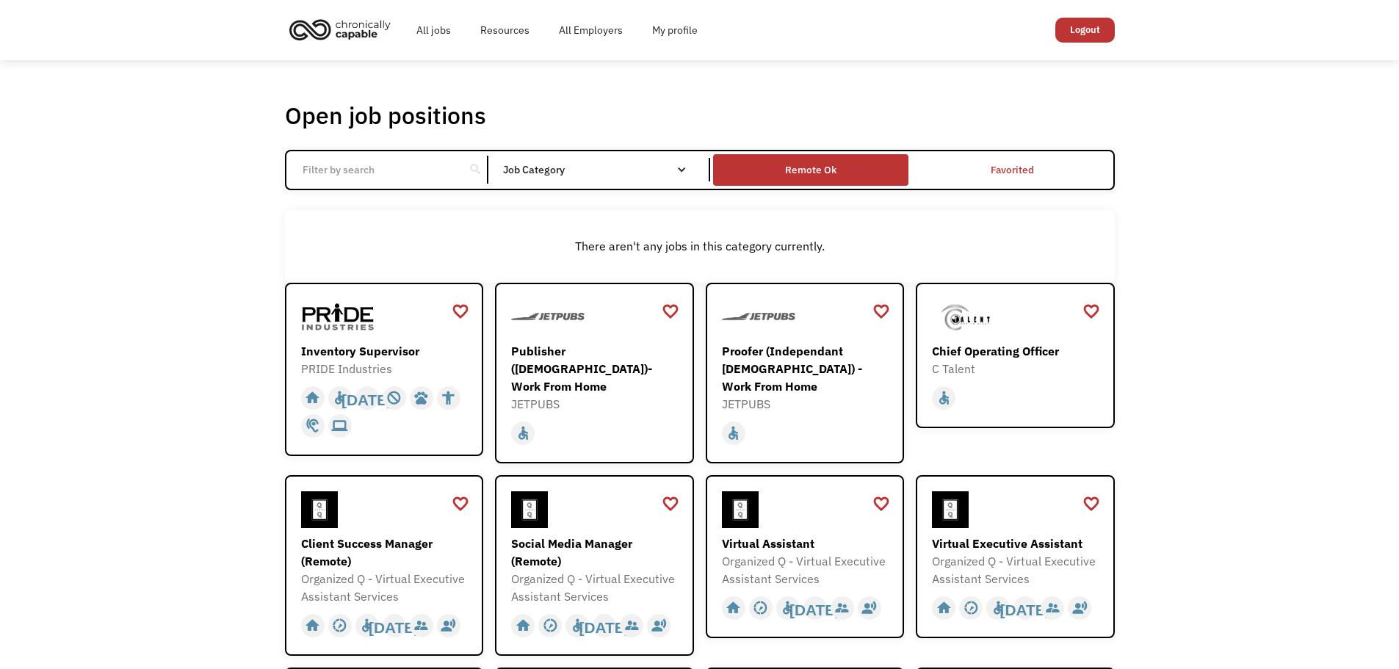
click at [790, 170] on div "Remote Ok" at bounding box center [810, 170] width 51 height 18
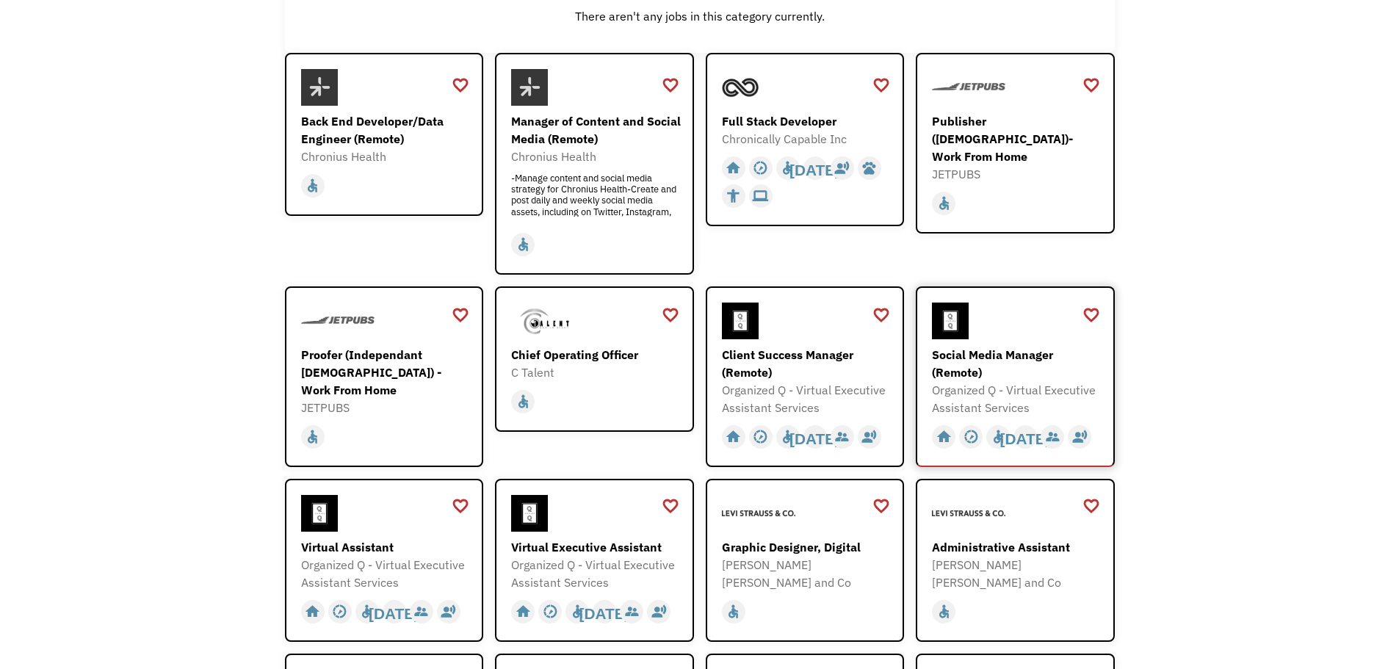
scroll to position [294, 0]
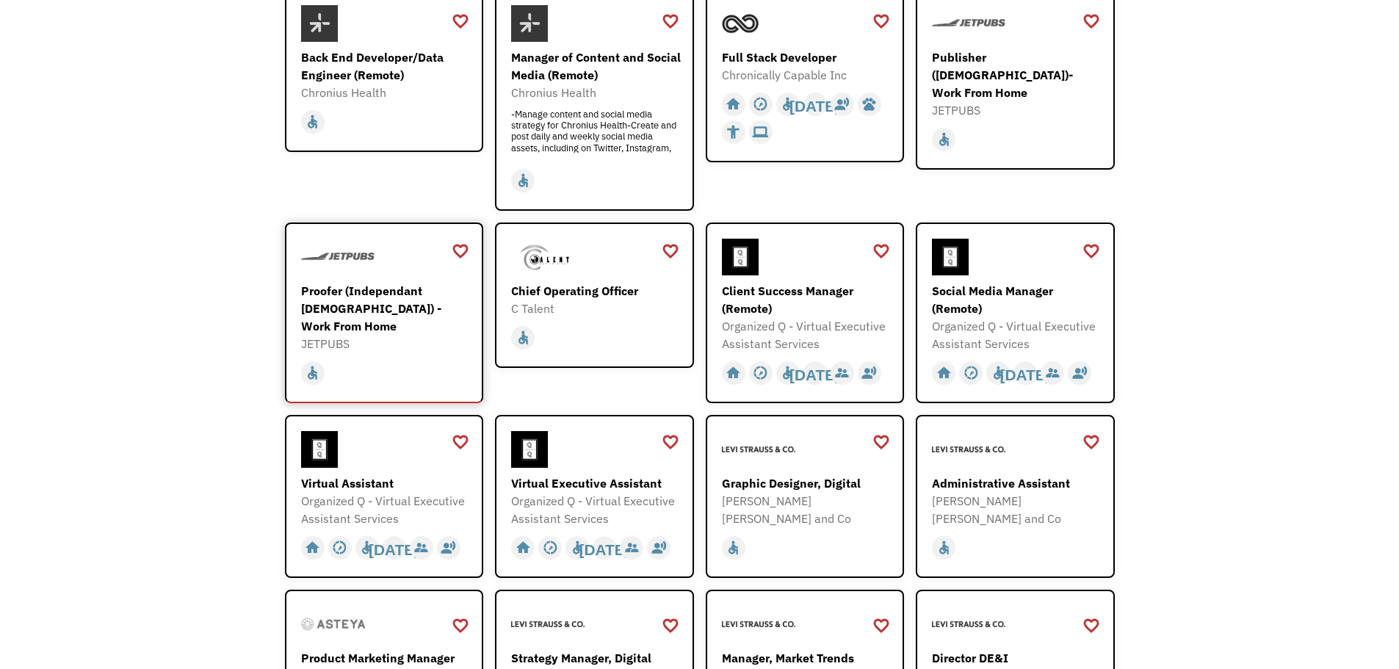
click at [374, 289] on div "Proofer (Independant [DEMOGRAPHIC_DATA]) - Work From Home" at bounding box center [386, 308] width 170 height 53
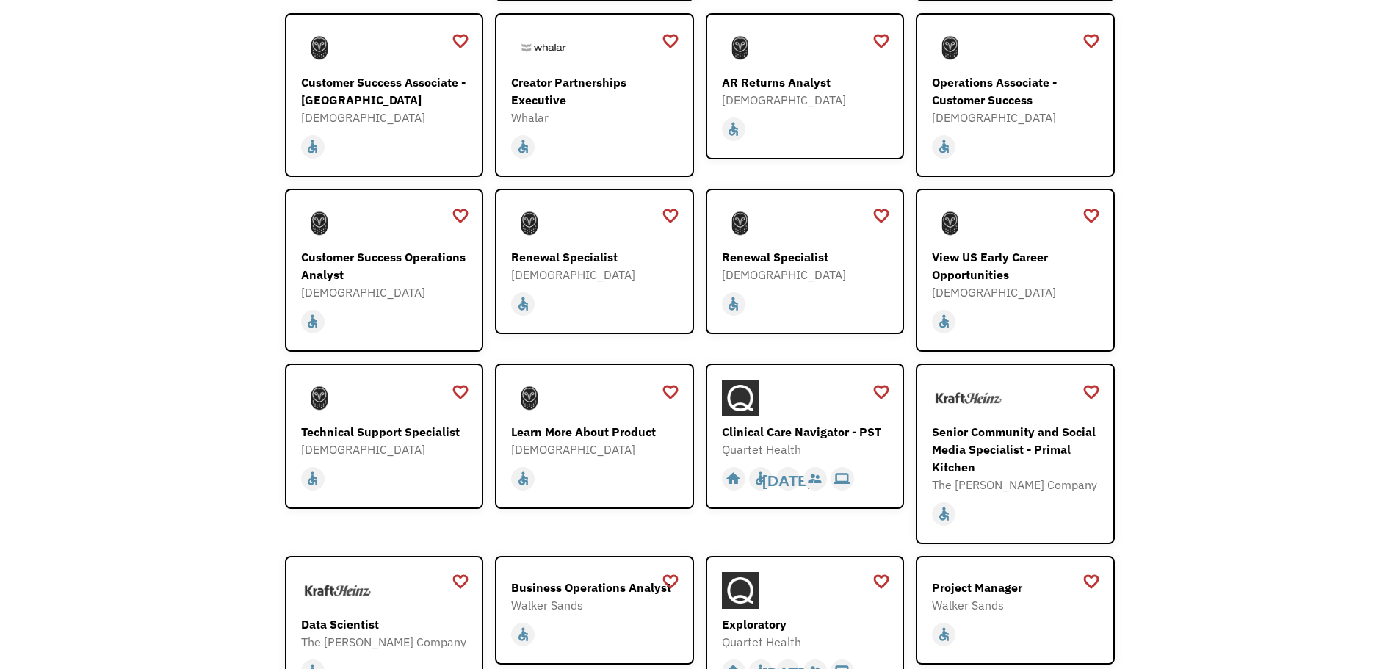
scroll to position [1175, 0]
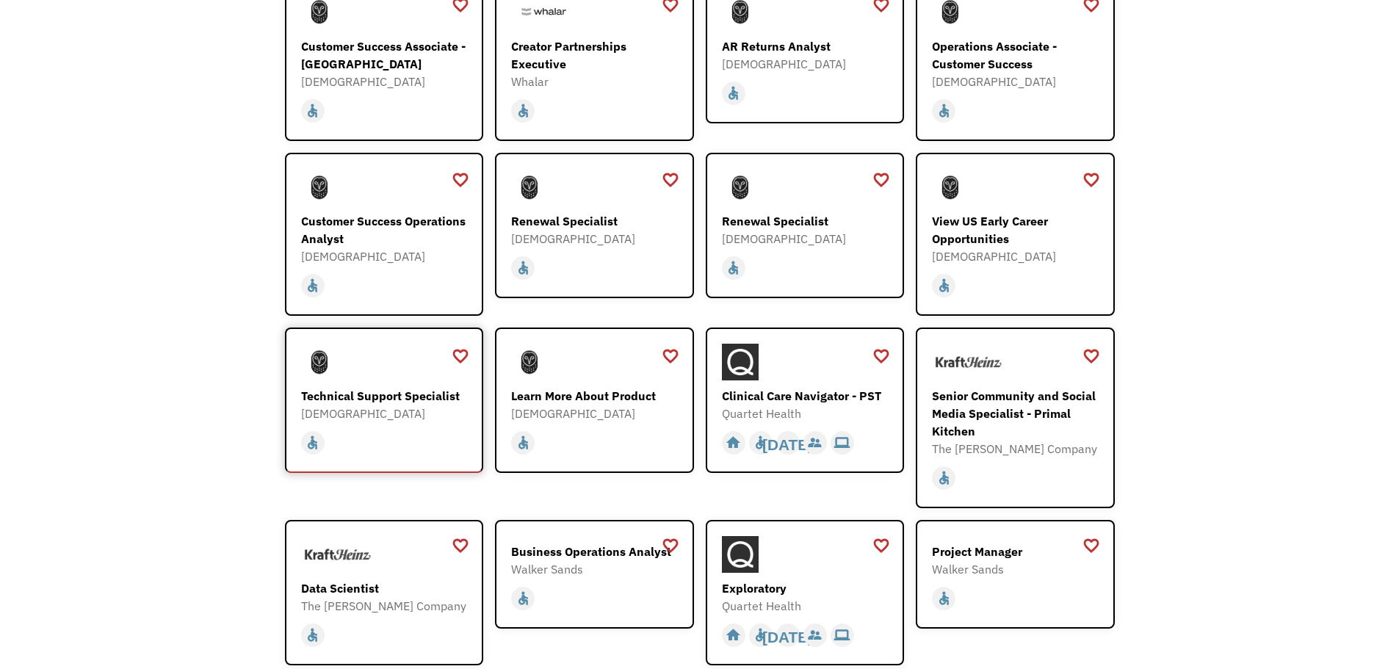
click at [383, 387] on div "Technical Support Specialist" at bounding box center [386, 396] width 170 height 18
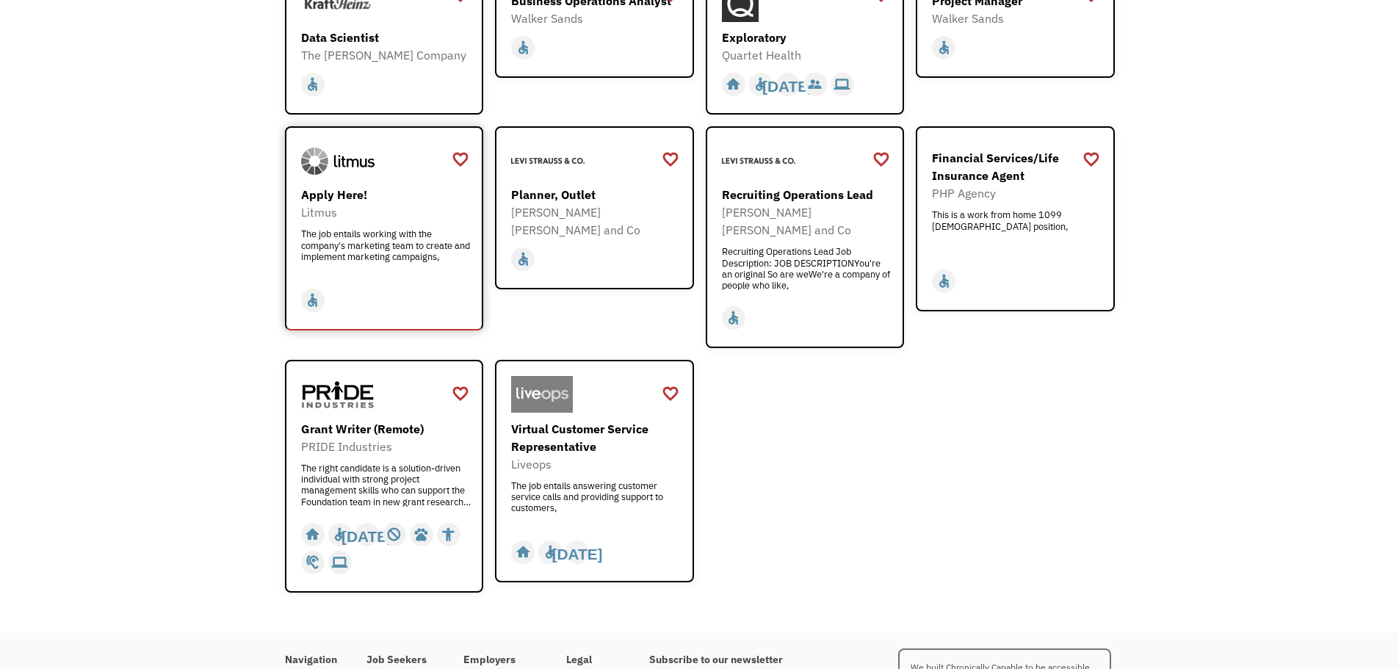
scroll to position [1763, 0]
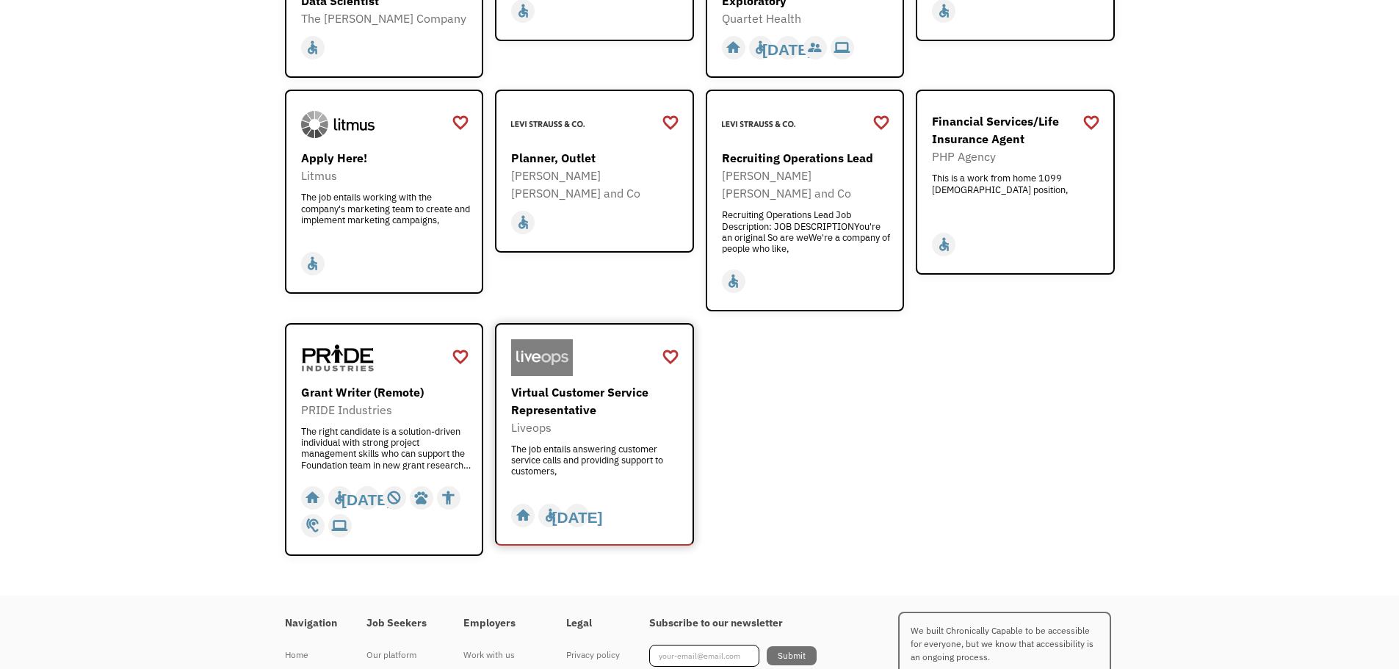
click at [616, 419] on div "Liveops" at bounding box center [596, 428] width 170 height 18
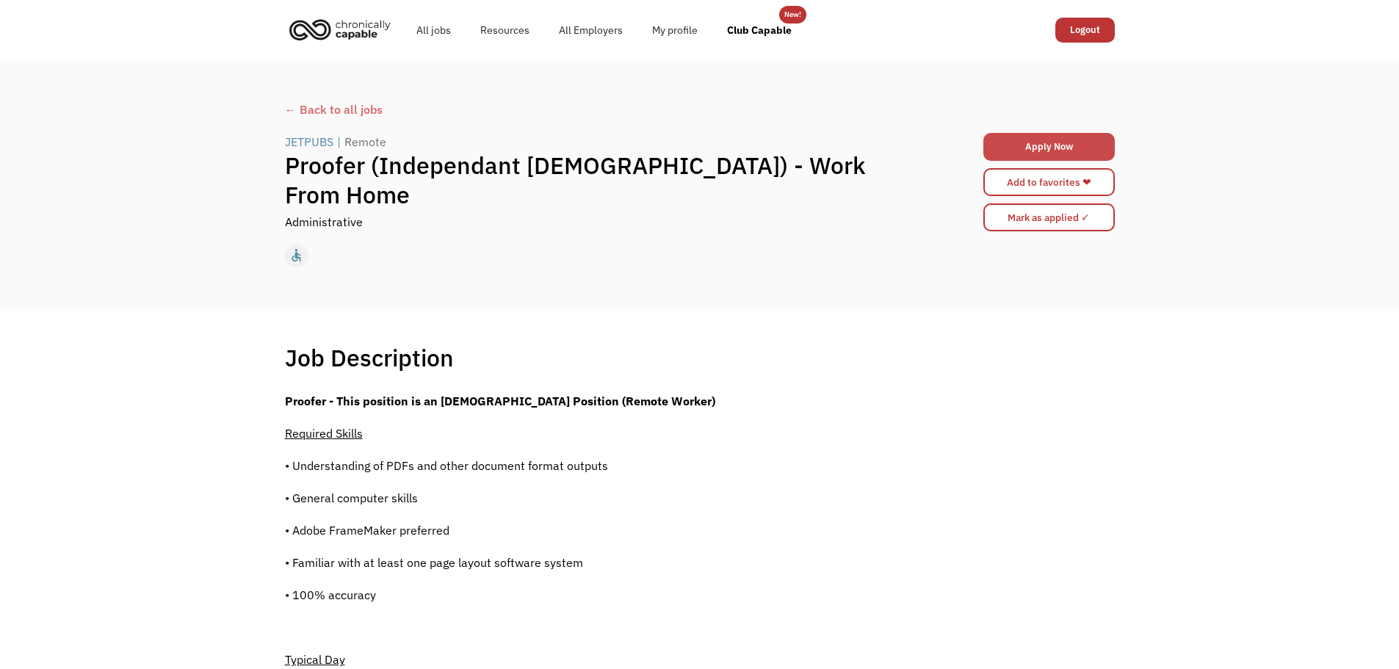
click at [1032, 140] on link "Apply Now" at bounding box center [1048, 147] width 131 height 28
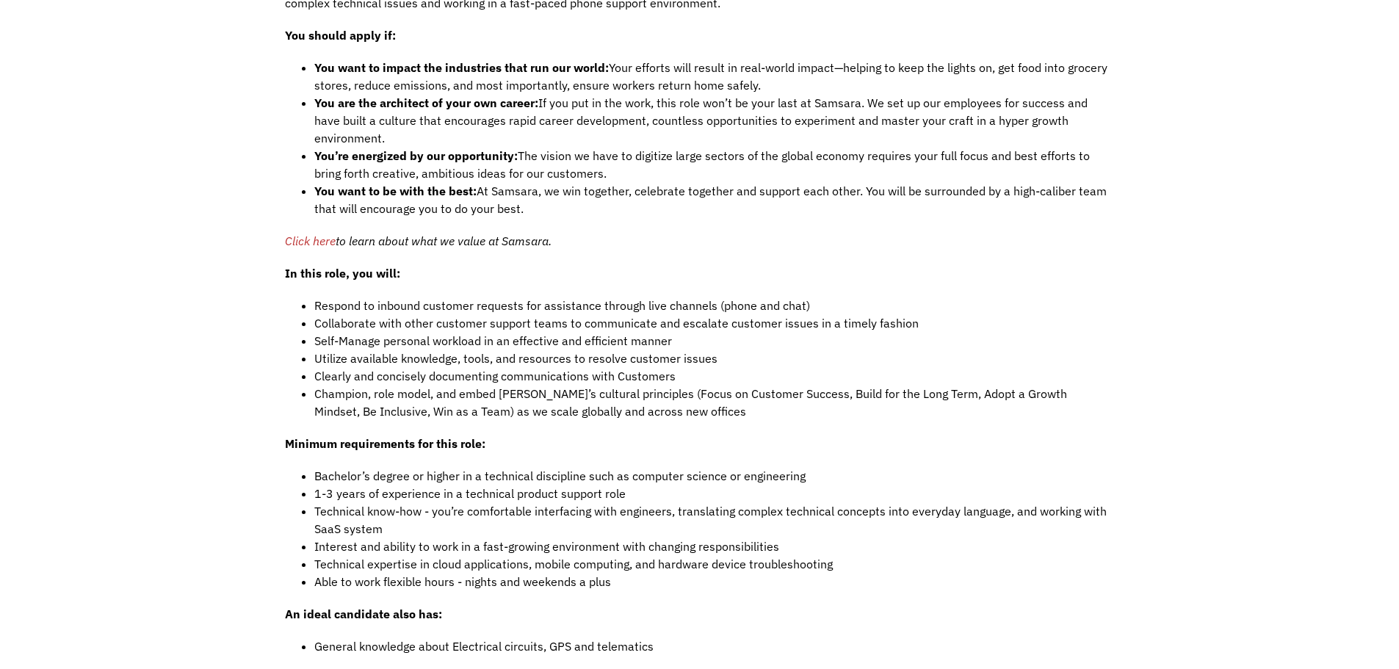
scroll to position [1028, 0]
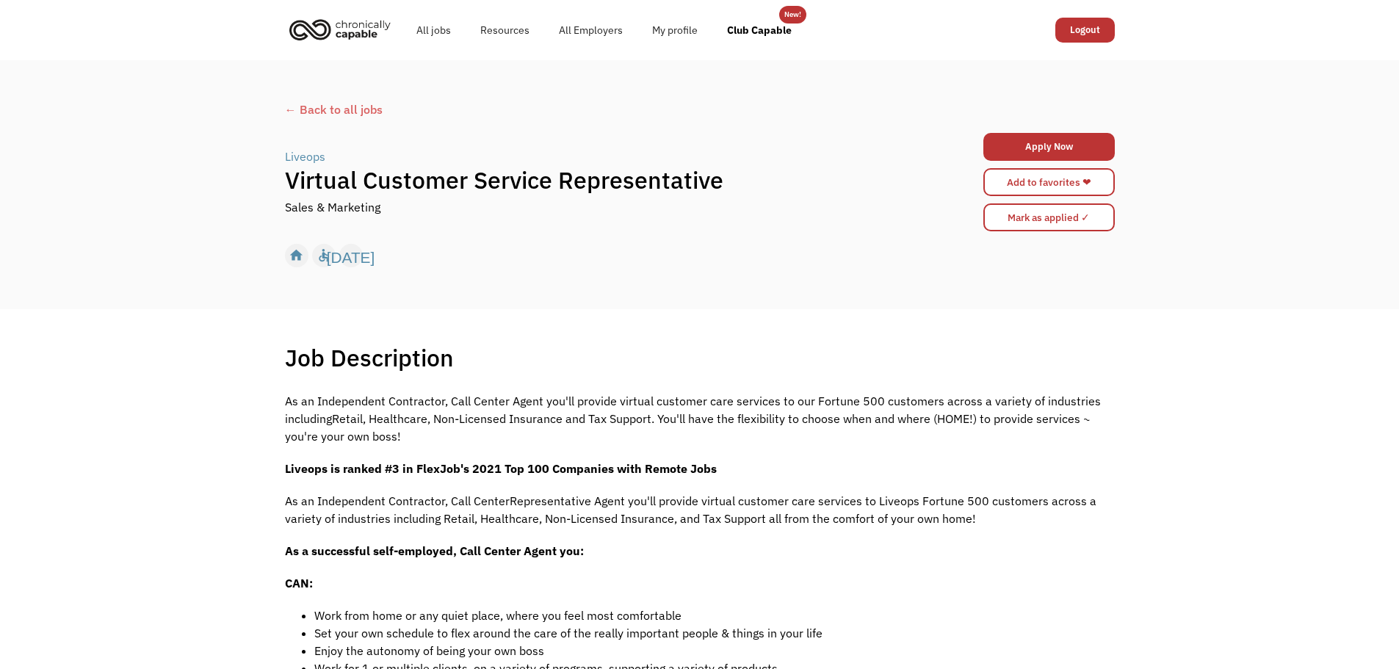
click at [411, 422] on p "As an Independent Contractor, Call Center Agent you'll provide virtual customer…" at bounding box center [700, 418] width 830 height 53
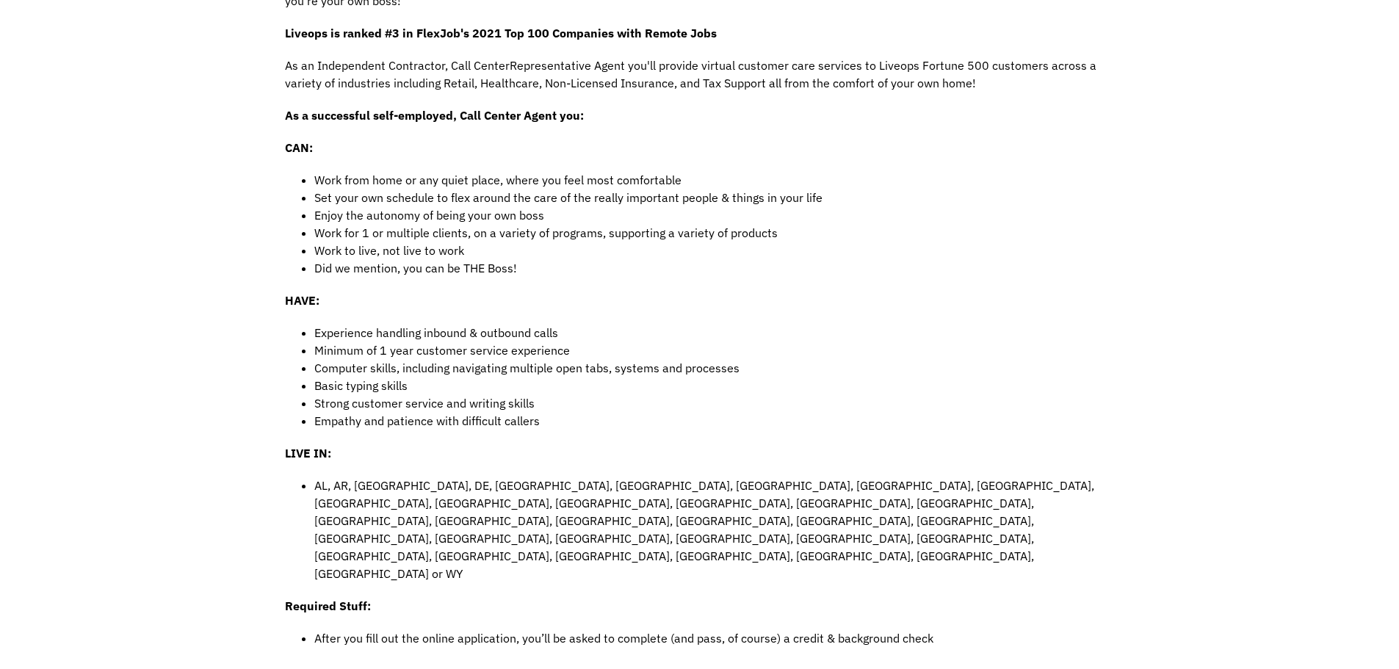
scroll to position [441, 0]
